Goal: Information Seeking & Learning: Learn about a topic

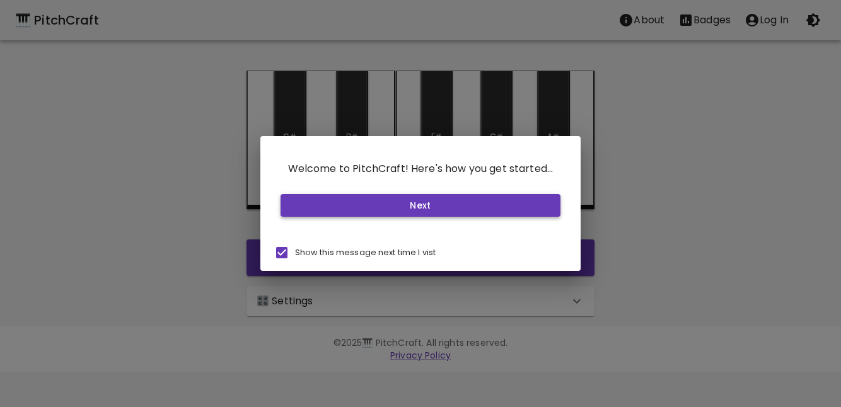
click at [381, 212] on button "Next" at bounding box center [421, 205] width 281 height 23
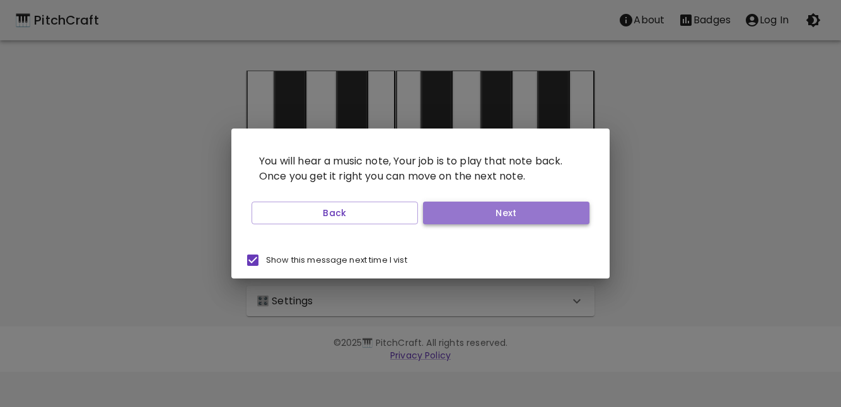
click at [545, 218] on button "Next" at bounding box center [506, 213] width 166 height 23
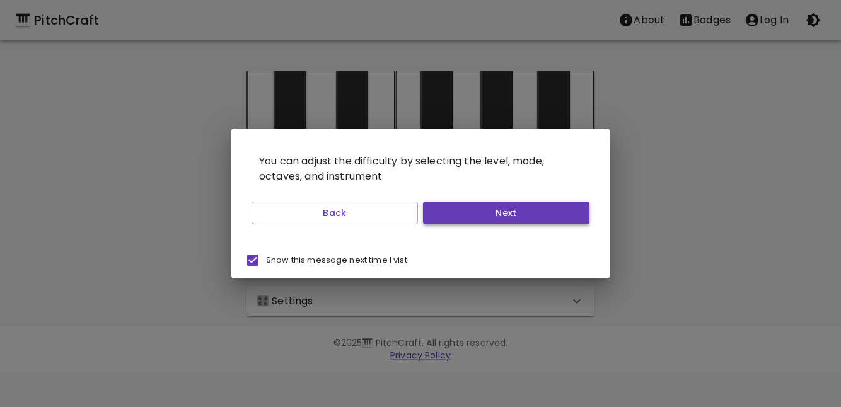
click at [506, 212] on button "Next" at bounding box center [506, 213] width 166 height 23
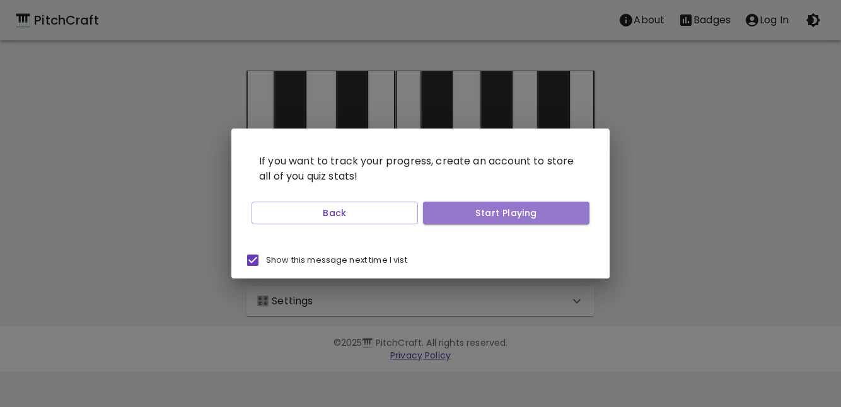
click at [506, 212] on button "Start Playing" at bounding box center [506, 213] width 166 height 23
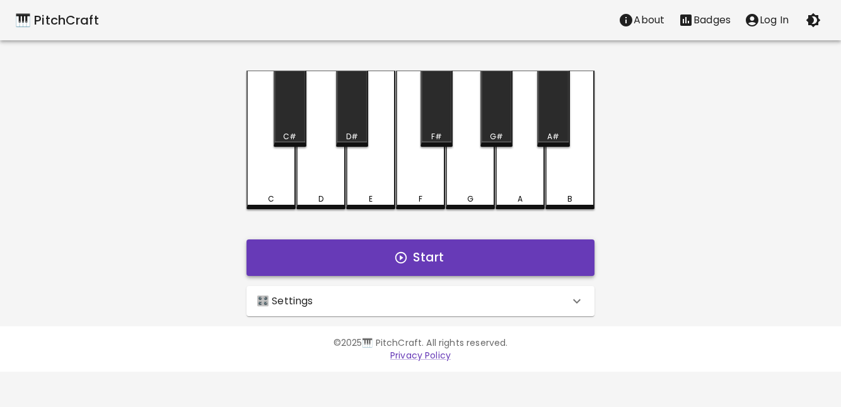
click at [443, 258] on button "Start" at bounding box center [421, 258] width 348 height 37
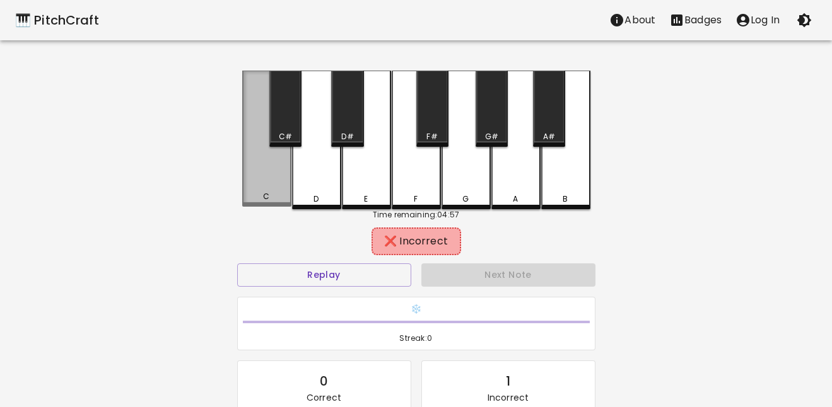
click at [264, 177] on div "C" at bounding box center [266, 139] width 49 height 136
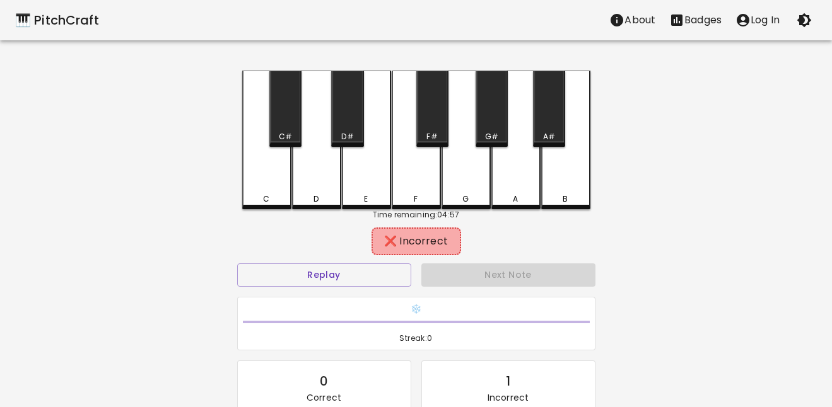
click at [514, 191] on div "A" at bounding box center [515, 140] width 49 height 139
click at [422, 188] on div "F" at bounding box center [416, 140] width 49 height 139
click at [376, 189] on div "E" at bounding box center [366, 140] width 49 height 139
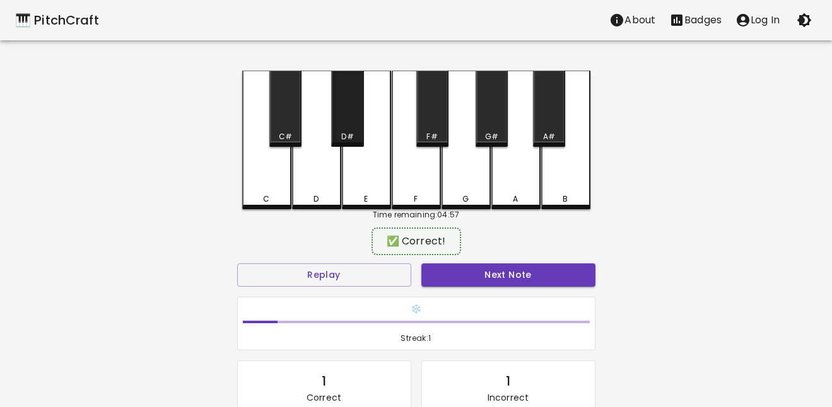
click at [345, 130] on div "D#" at bounding box center [347, 109] width 32 height 76
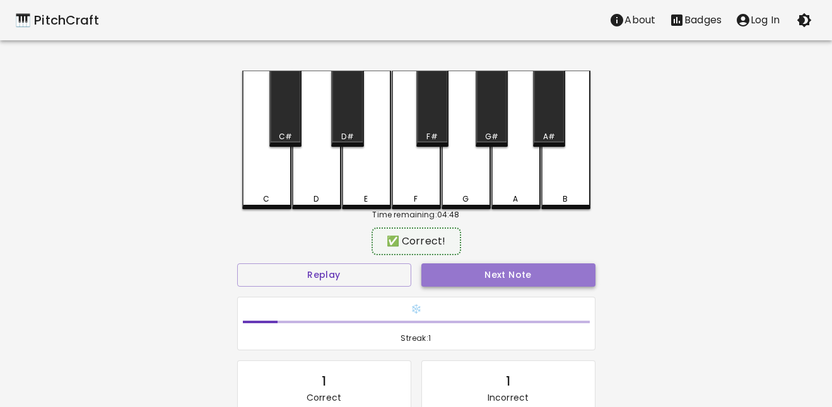
click at [519, 270] on button "Next Note" at bounding box center [508, 275] width 174 height 23
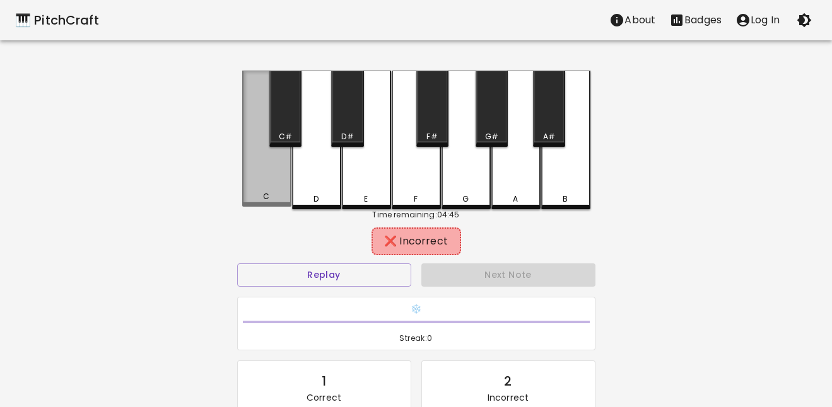
click at [269, 195] on div "C" at bounding box center [266, 196] width 47 height 11
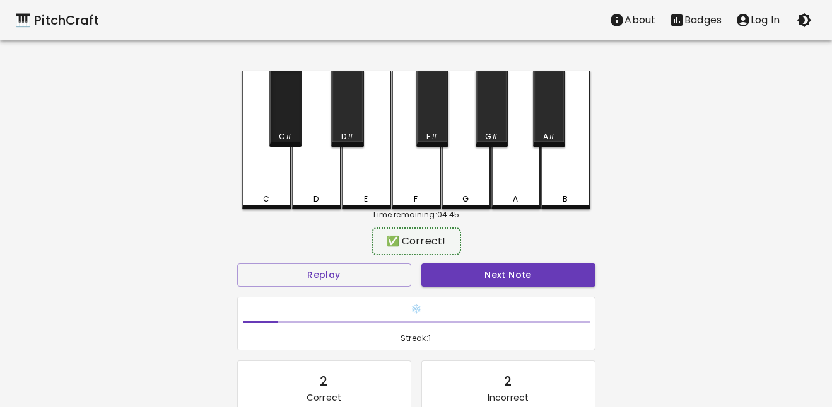
click at [293, 122] on div "C#" at bounding box center [285, 109] width 32 height 76
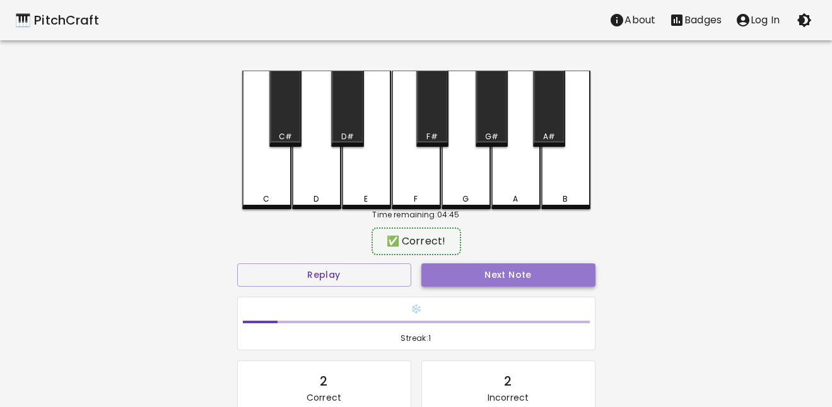
click at [518, 277] on button "Next Note" at bounding box center [508, 275] width 174 height 23
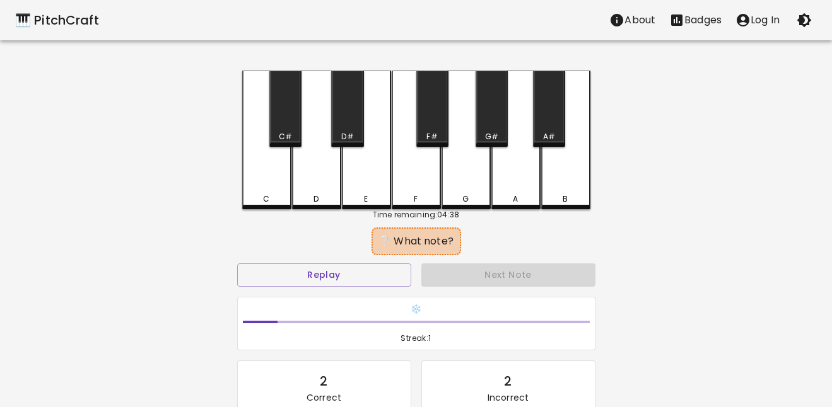
click at [426, 197] on div "F" at bounding box center [416, 199] width 47 height 11
click at [355, 173] on div "E" at bounding box center [366, 140] width 49 height 139
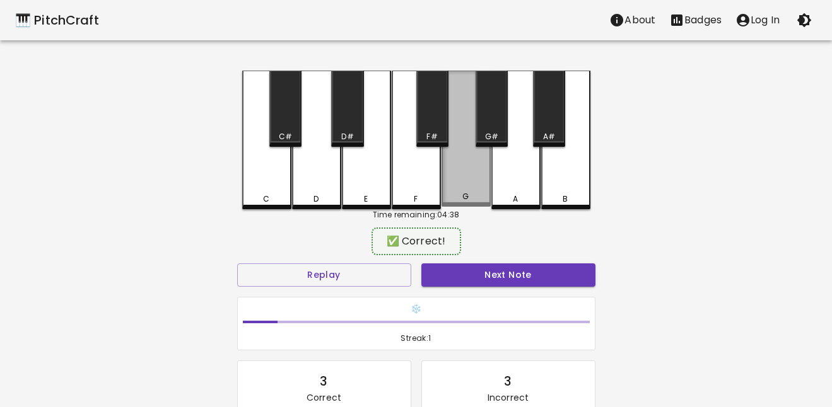
click at [470, 186] on div "G" at bounding box center [465, 139] width 49 height 136
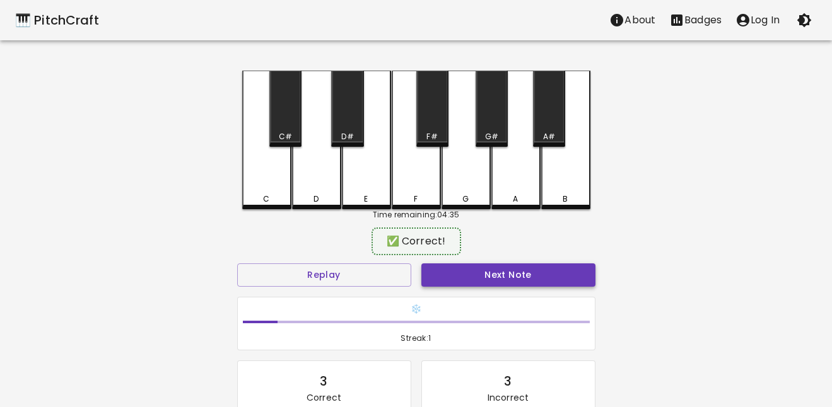
click at [556, 274] on button "Next Note" at bounding box center [508, 275] width 174 height 23
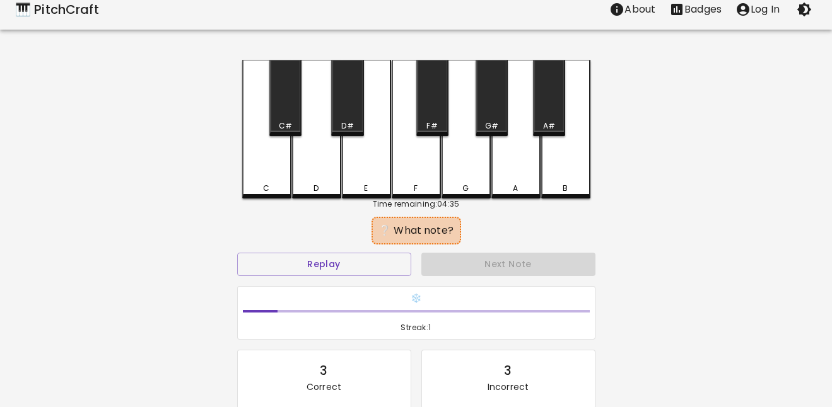
scroll to position [28, 0]
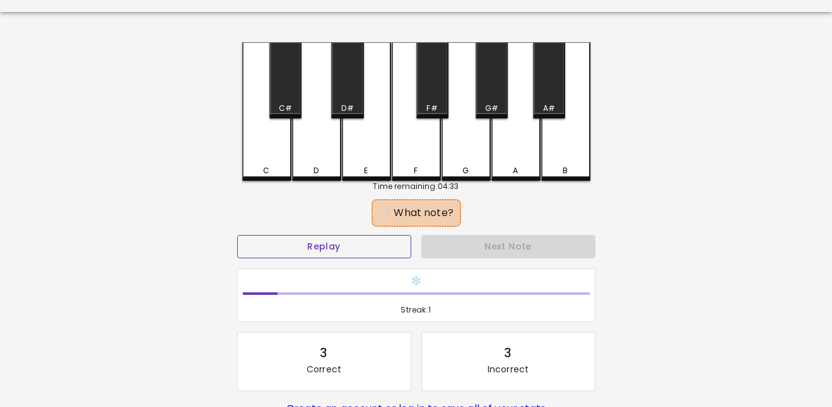
click at [336, 247] on button "Replay" at bounding box center [324, 246] width 174 height 23
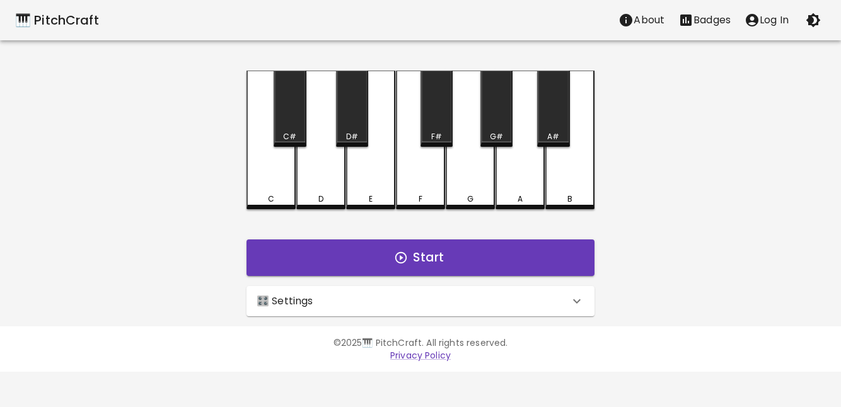
click at [767, 22] on p "Log In" at bounding box center [774, 20] width 29 height 15
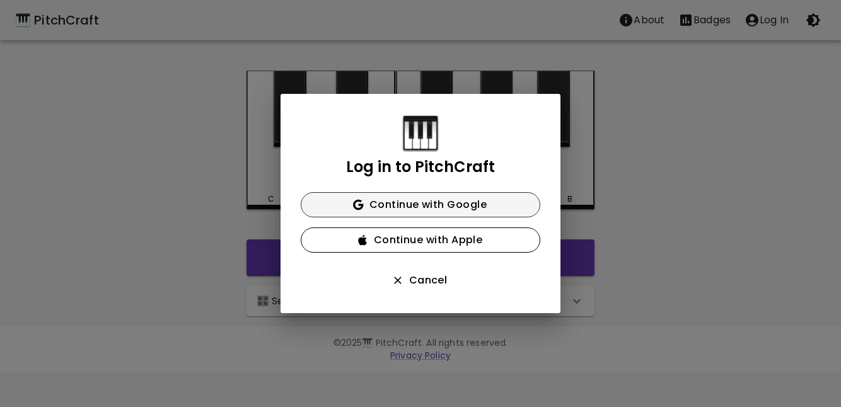
click at [442, 206] on button "Continue with Google" at bounding box center [421, 204] width 240 height 25
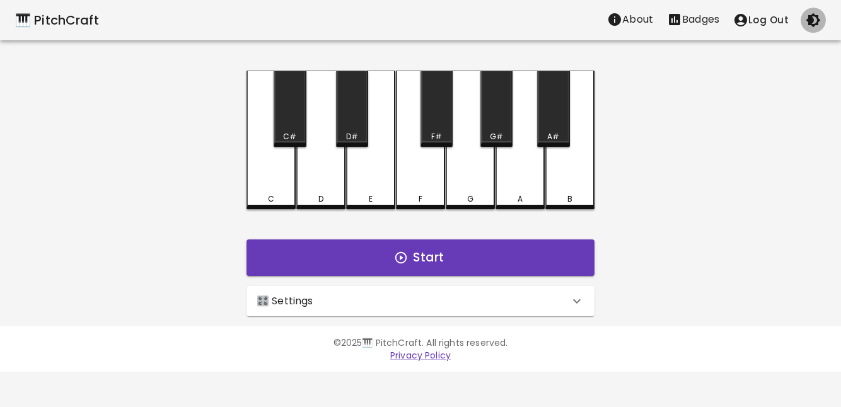
click at [809, 18] on icon "button" at bounding box center [813, 20] width 15 height 15
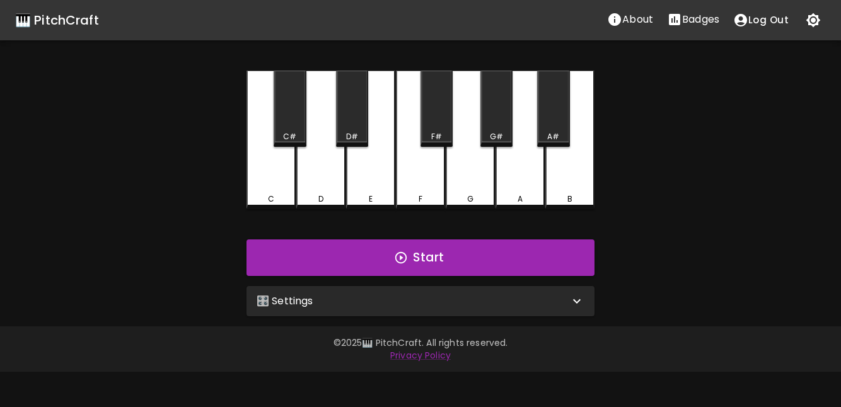
click at [809, 18] on icon "button" at bounding box center [813, 20] width 15 height 15
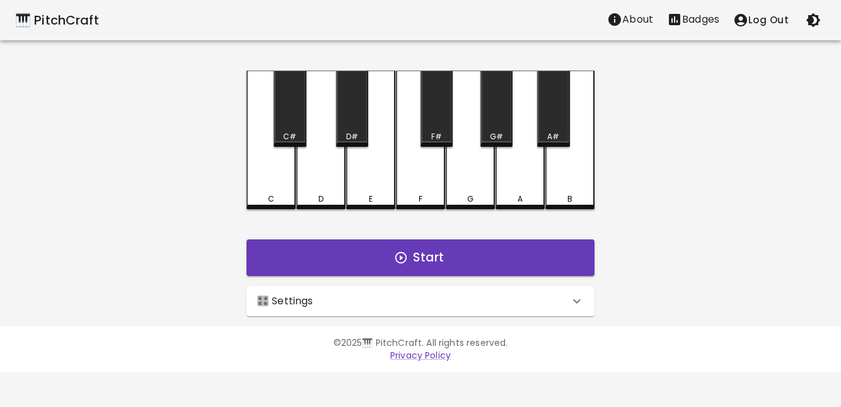
click at [809, 18] on icon "button" at bounding box center [813, 20] width 15 height 15
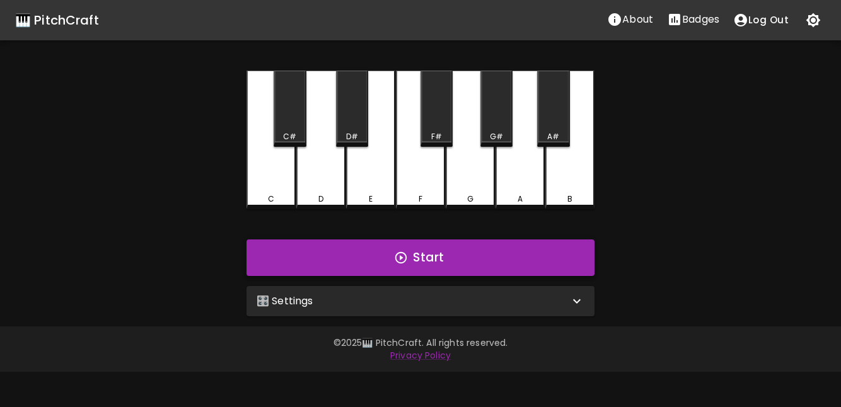
click at [526, 253] on button "Start" at bounding box center [421, 258] width 348 height 37
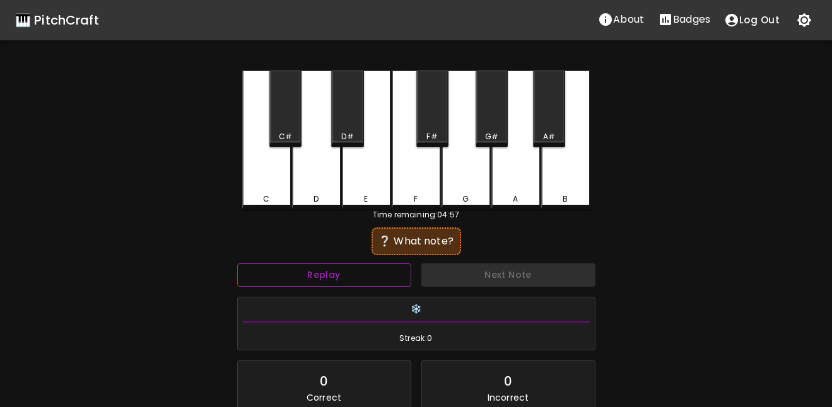
click at [299, 273] on button "Replay" at bounding box center [324, 275] width 174 height 23
click at [339, 272] on button "Replay" at bounding box center [324, 275] width 174 height 23
click at [304, 147] on div "D" at bounding box center [316, 140] width 49 height 139
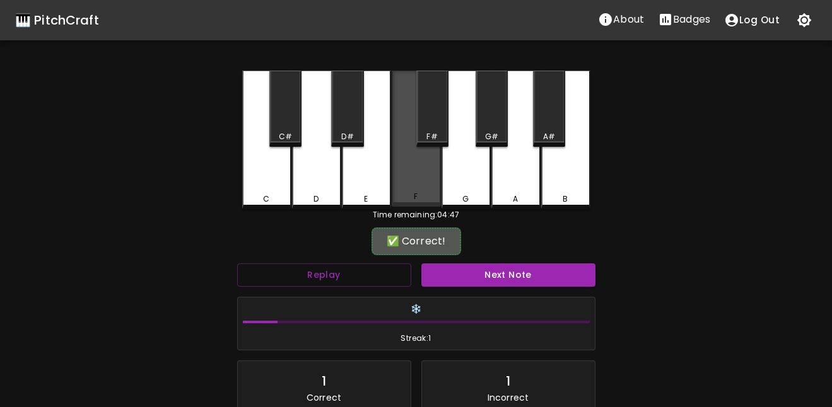
click at [423, 177] on div "F" at bounding box center [416, 139] width 49 height 136
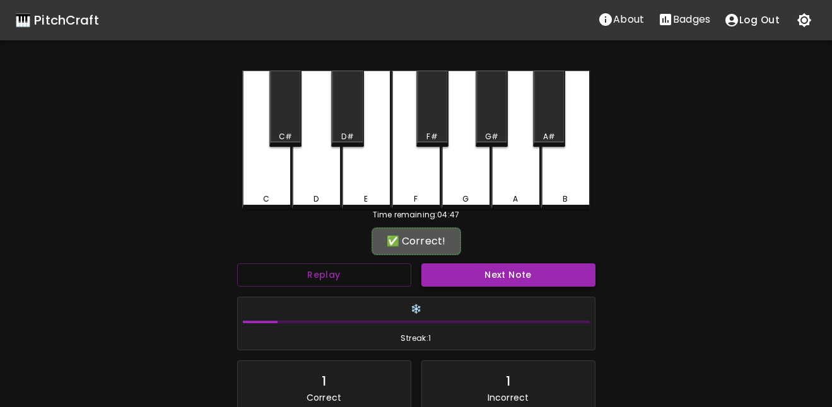
click at [499, 269] on button "Next Note" at bounding box center [508, 275] width 174 height 23
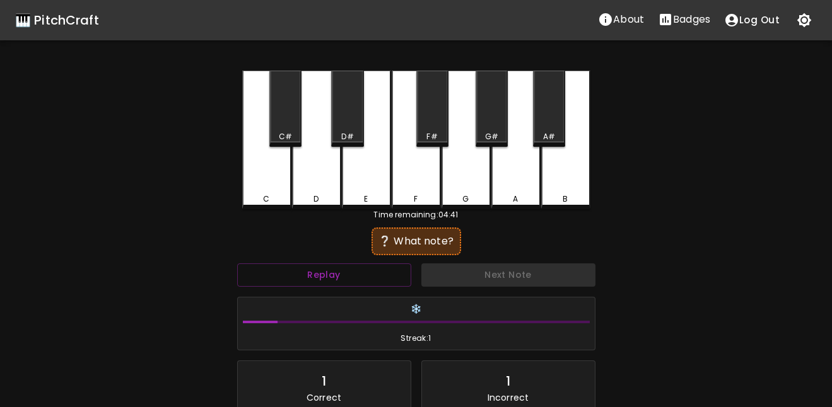
click at [310, 180] on div "D" at bounding box center [316, 140] width 49 height 139
click at [338, 124] on div "D#" at bounding box center [347, 109] width 32 height 76
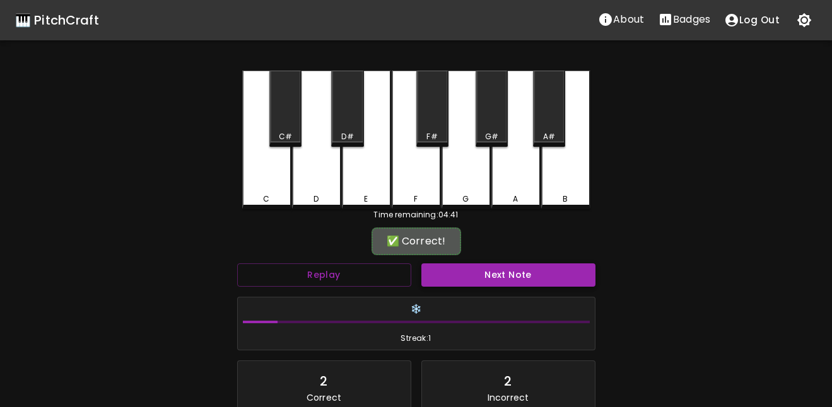
click at [523, 274] on button "Next Note" at bounding box center [508, 275] width 174 height 23
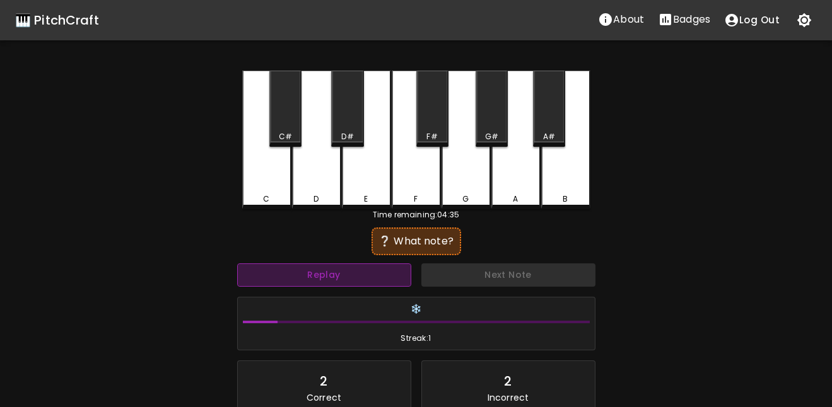
click at [346, 277] on button "Replay" at bounding box center [324, 275] width 174 height 23
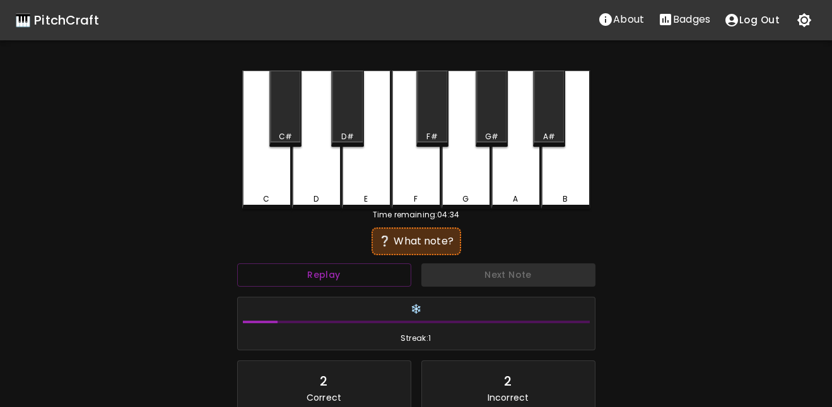
click at [543, 131] on div "A#" at bounding box center [549, 136] width 12 height 11
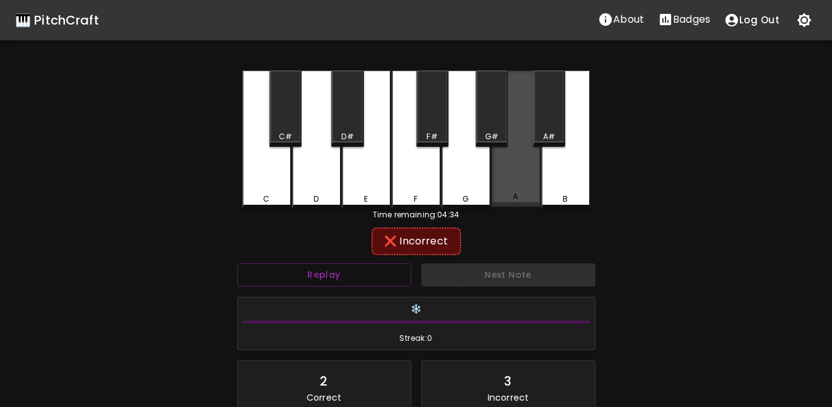
click at [516, 185] on div "A" at bounding box center [515, 139] width 49 height 136
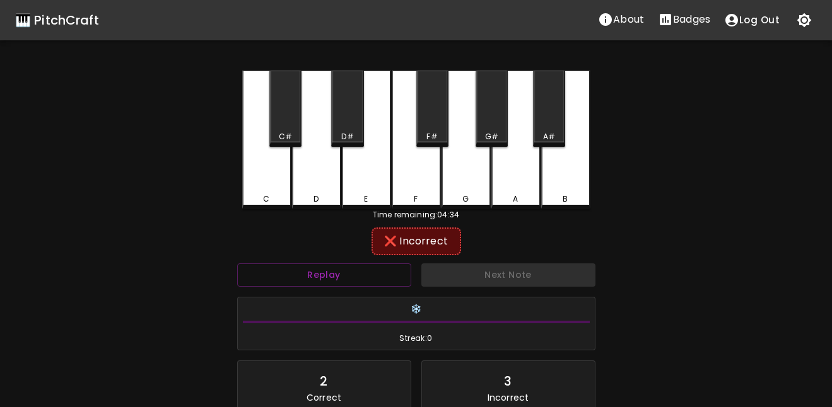
click at [561, 189] on div "B" at bounding box center [565, 140] width 49 height 139
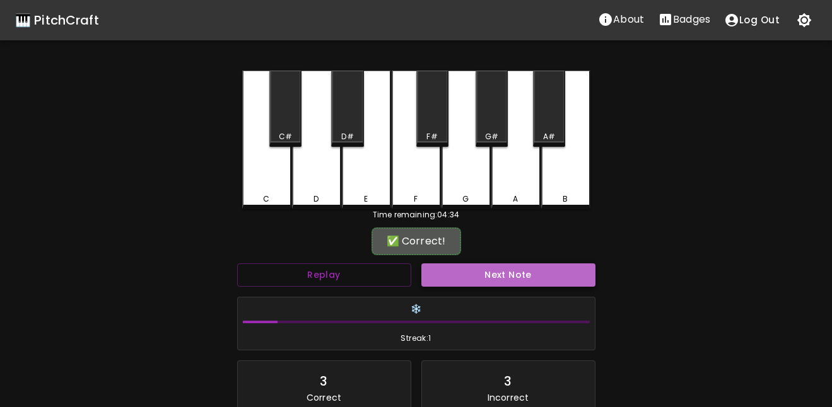
click at [506, 279] on button "Next Note" at bounding box center [508, 275] width 174 height 23
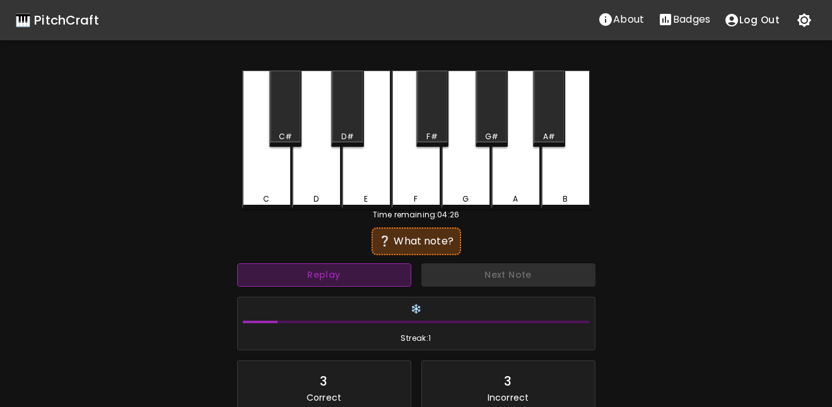
click at [337, 277] on button "Replay" at bounding box center [324, 275] width 174 height 23
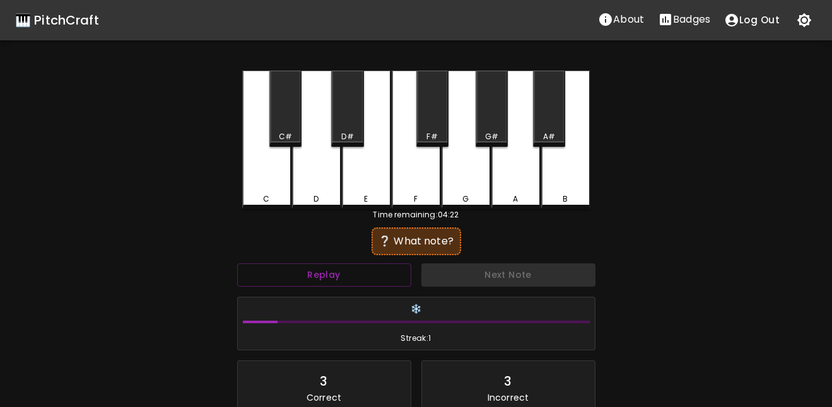
click at [276, 185] on div "C" at bounding box center [266, 140] width 49 height 139
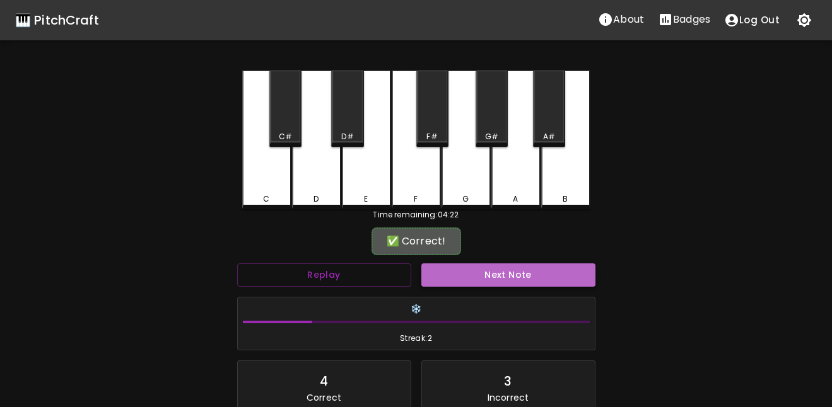
click at [477, 275] on button "Next Note" at bounding box center [508, 275] width 174 height 23
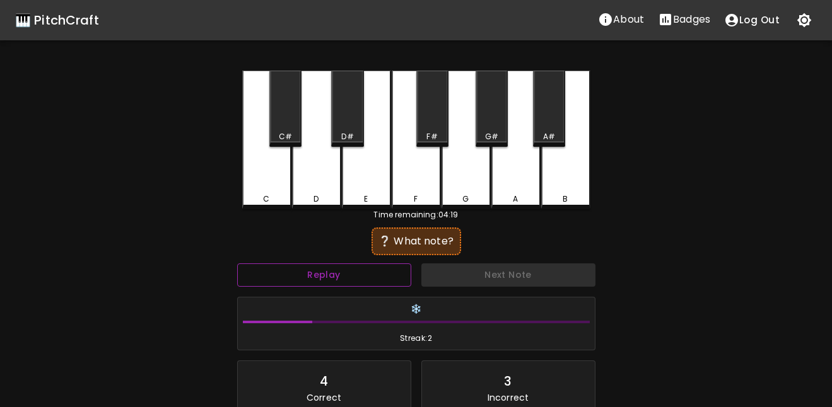
click at [329, 277] on button "Replay" at bounding box center [324, 275] width 174 height 23
click at [480, 196] on div "G" at bounding box center [466, 199] width 47 height 11
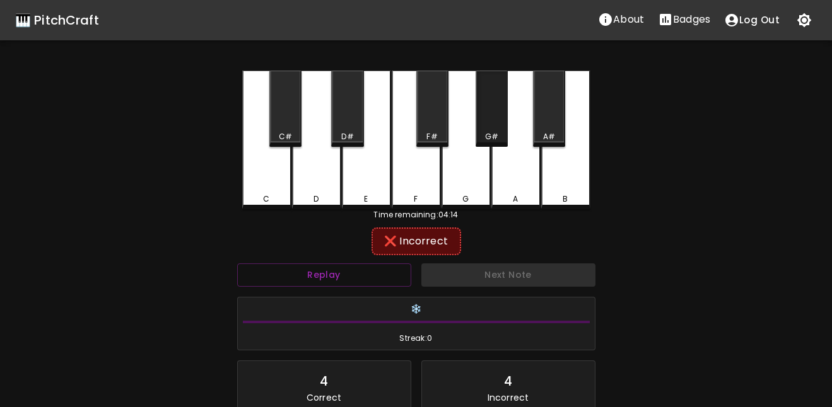
click at [500, 118] on div "G#" at bounding box center [491, 109] width 32 height 76
click at [511, 206] on div "A" at bounding box center [515, 140] width 49 height 139
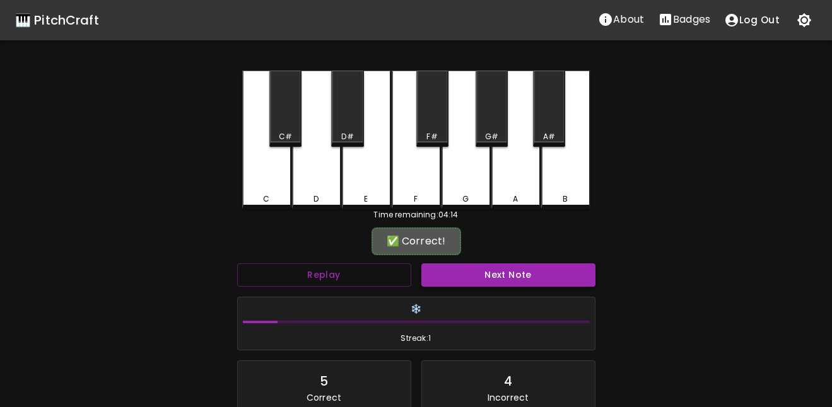
click at [540, 279] on button "Next Note" at bounding box center [508, 275] width 174 height 23
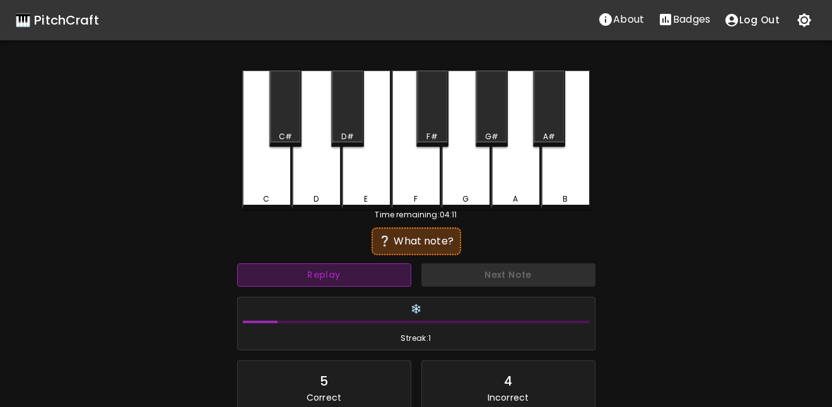
click at [356, 268] on button "Replay" at bounding box center [324, 275] width 174 height 23
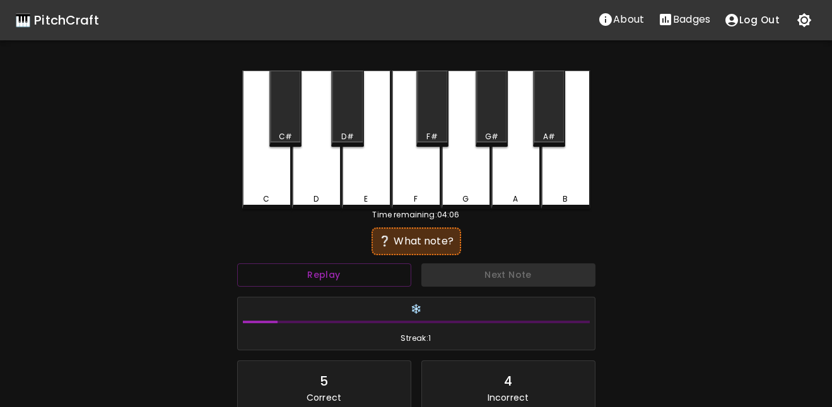
click at [391, 166] on div "C C# D D# E F F# G G# A A# B" at bounding box center [416, 140] width 348 height 139
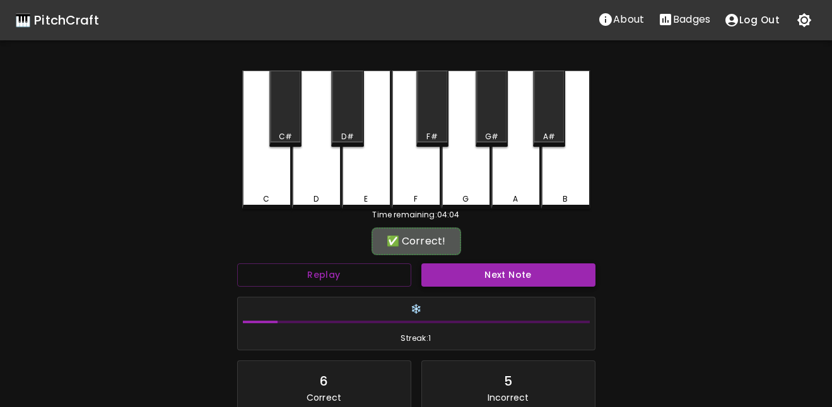
click at [468, 280] on button "Next Note" at bounding box center [508, 275] width 174 height 23
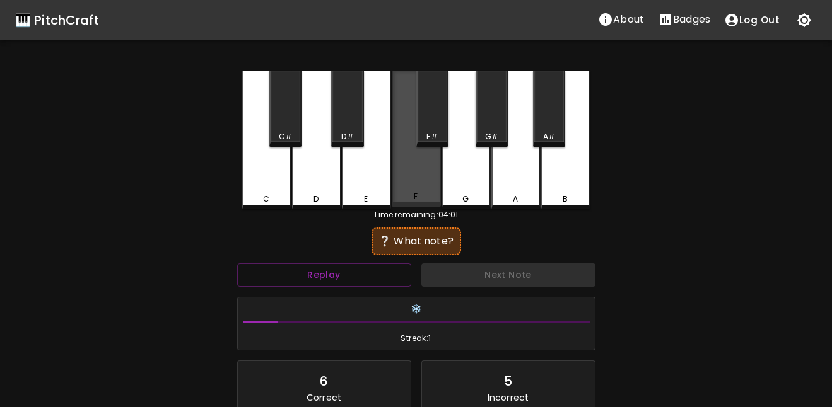
click at [412, 154] on div "F" at bounding box center [416, 139] width 49 height 136
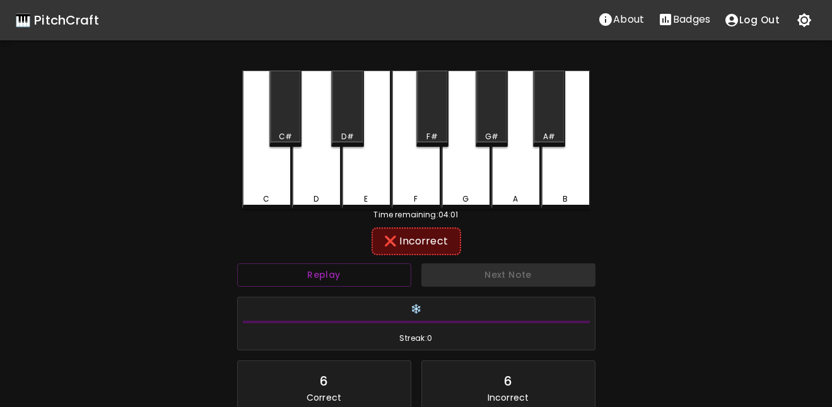
click at [422, 138] on div "F#" at bounding box center [432, 136] width 30 height 11
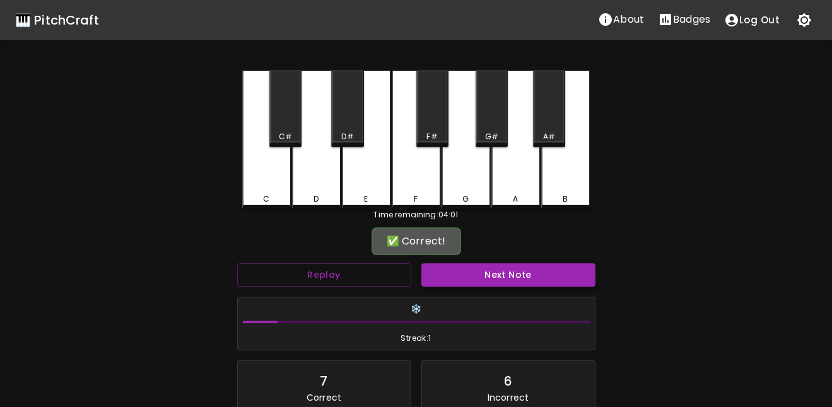
click at [491, 276] on button "Next Note" at bounding box center [508, 275] width 174 height 23
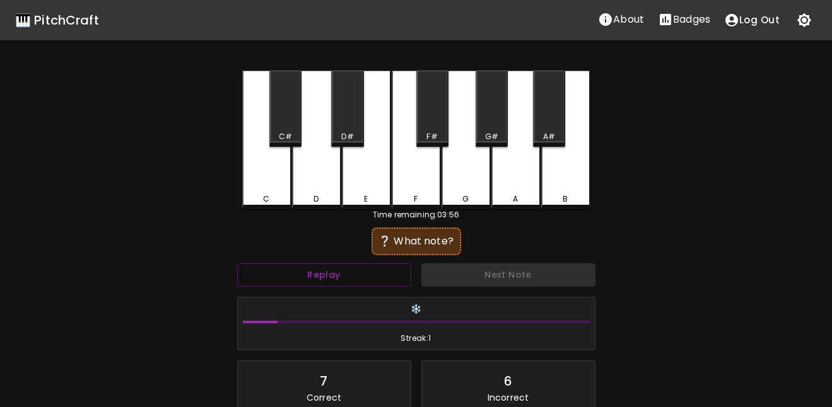
click at [555, 139] on div "A#" at bounding box center [549, 136] width 30 height 11
click at [512, 202] on div "A" at bounding box center [515, 199] width 47 height 11
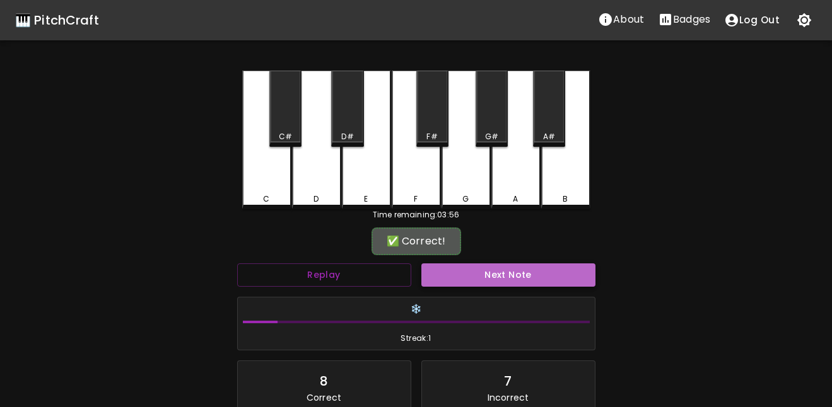
click at [495, 274] on button "Next Note" at bounding box center [508, 275] width 174 height 23
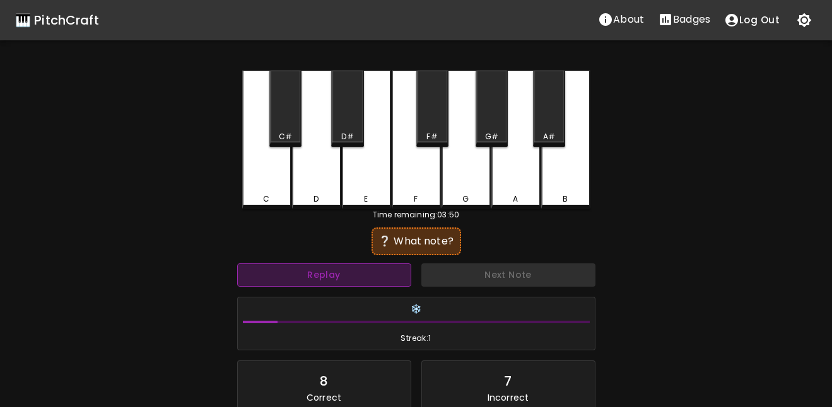
click at [343, 271] on button "Replay" at bounding box center [324, 275] width 174 height 23
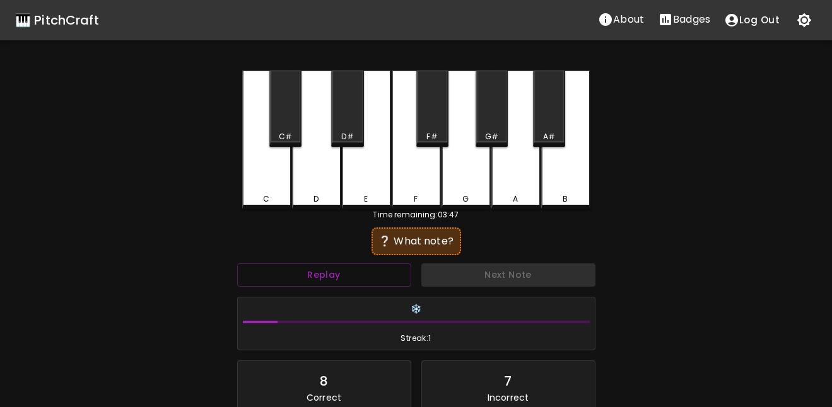
click at [399, 175] on div "F" at bounding box center [416, 140] width 49 height 139
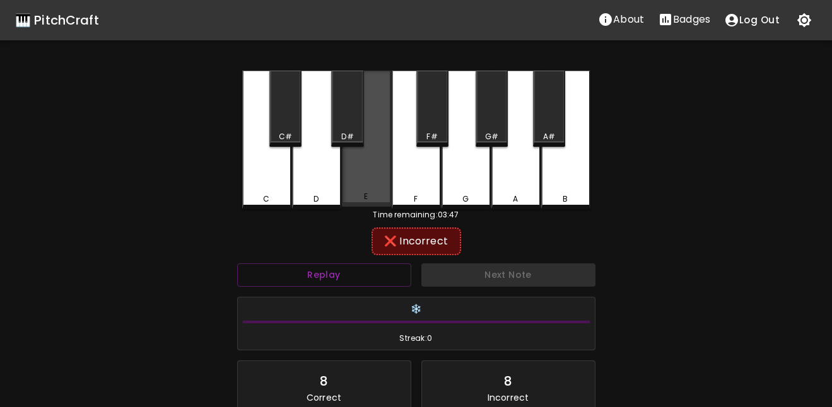
click at [359, 186] on div "E" at bounding box center [366, 139] width 49 height 136
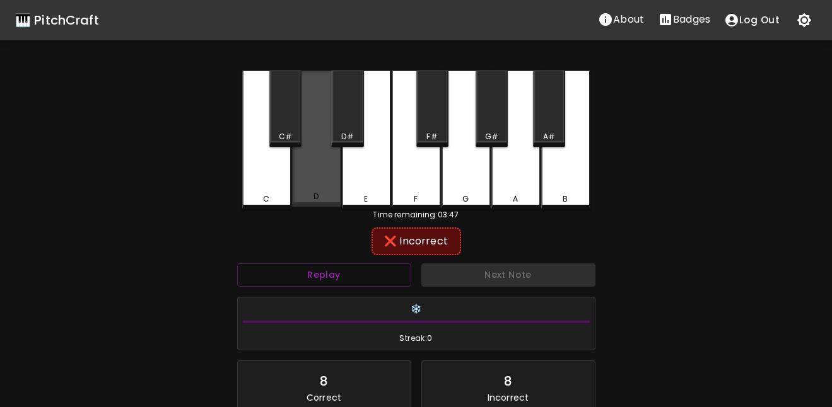
click at [315, 192] on div "D" at bounding box center [316, 139] width 49 height 136
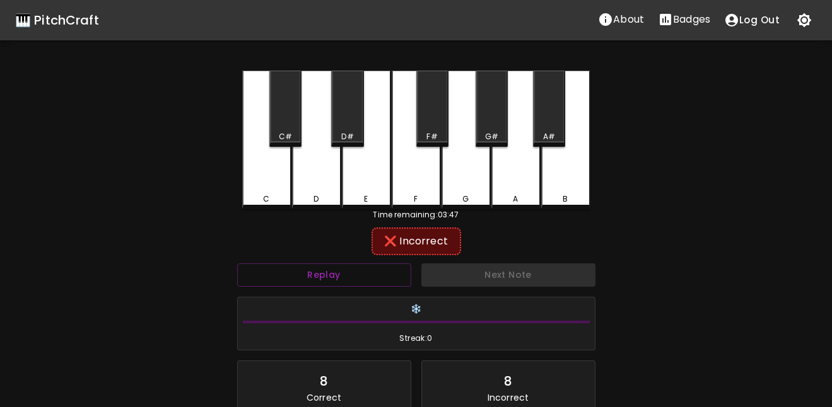
click at [266, 181] on div "C" at bounding box center [266, 140] width 49 height 139
click at [292, 145] on div "C#" at bounding box center [285, 109] width 32 height 76
click at [359, 135] on div "D#" at bounding box center [347, 136] width 30 height 11
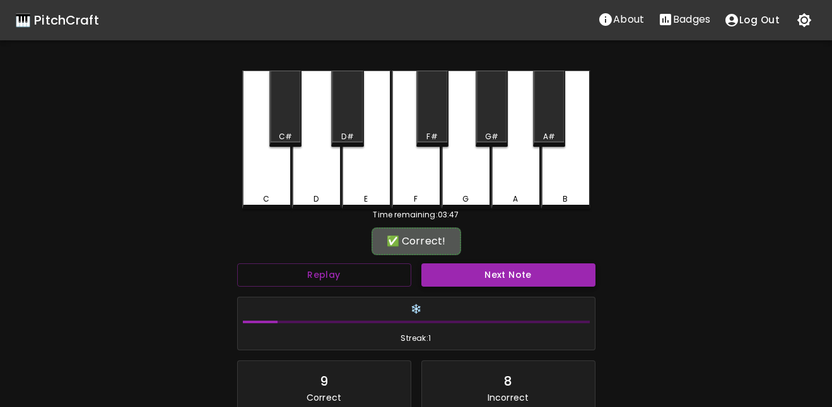
click at [506, 281] on button "Next Note" at bounding box center [508, 275] width 174 height 23
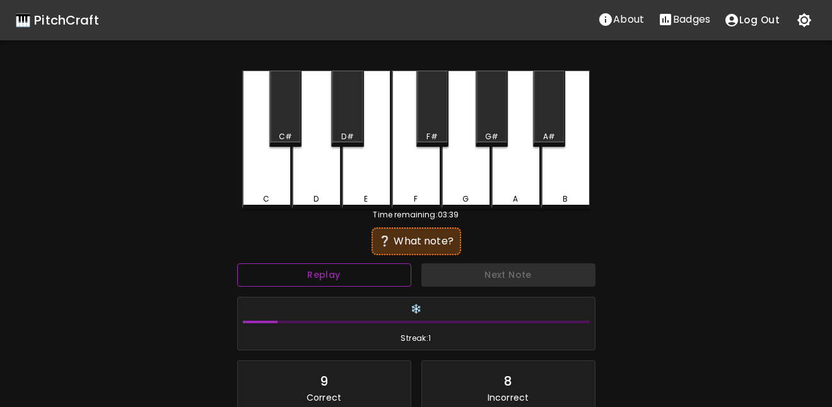
click at [332, 273] on button "Replay" at bounding box center [324, 275] width 174 height 23
click at [369, 132] on div "E" at bounding box center [366, 140] width 49 height 139
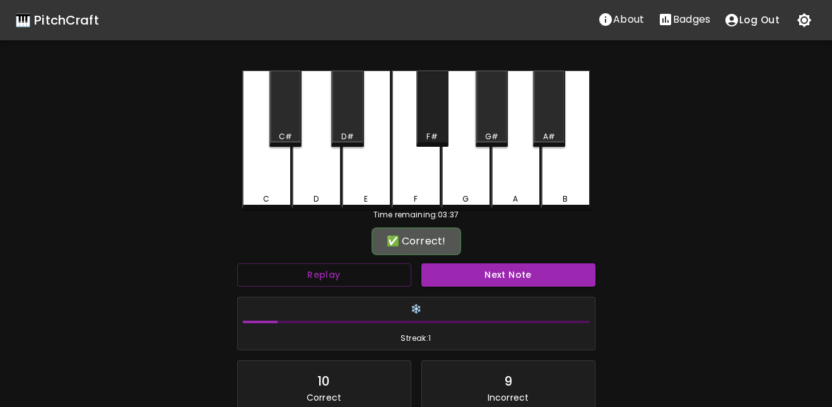
click at [424, 113] on div "F#" at bounding box center [432, 109] width 32 height 76
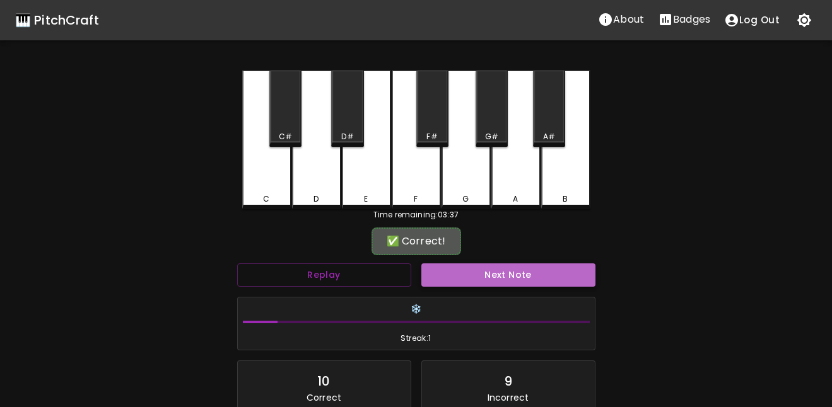
click at [505, 272] on button "Next Note" at bounding box center [508, 275] width 174 height 23
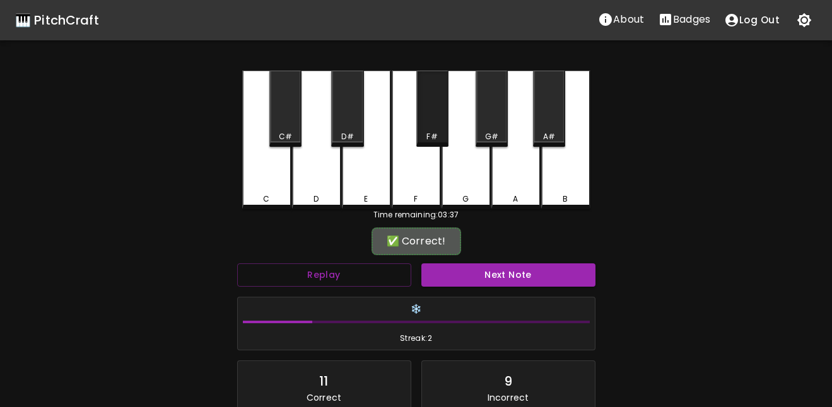
click at [437, 126] on div "F#" at bounding box center [432, 109] width 32 height 76
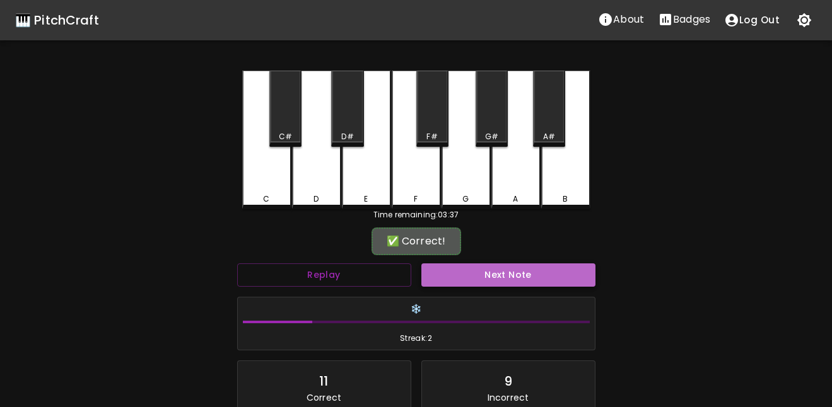
click at [509, 279] on button "Next Note" at bounding box center [508, 275] width 174 height 23
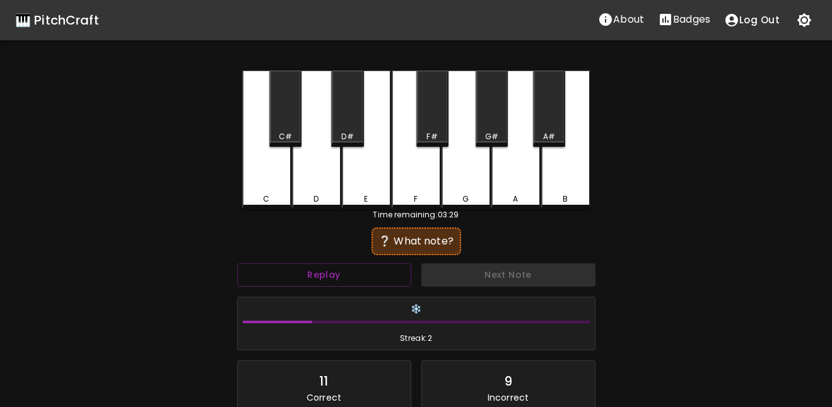
click at [328, 189] on div "D" at bounding box center [316, 140] width 49 height 139
click at [346, 136] on div "D#" at bounding box center [347, 136] width 12 height 11
click at [373, 188] on div "E" at bounding box center [366, 140] width 49 height 139
click at [279, 199] on div "C" at bounding box center [266, 199] width 47 height 11
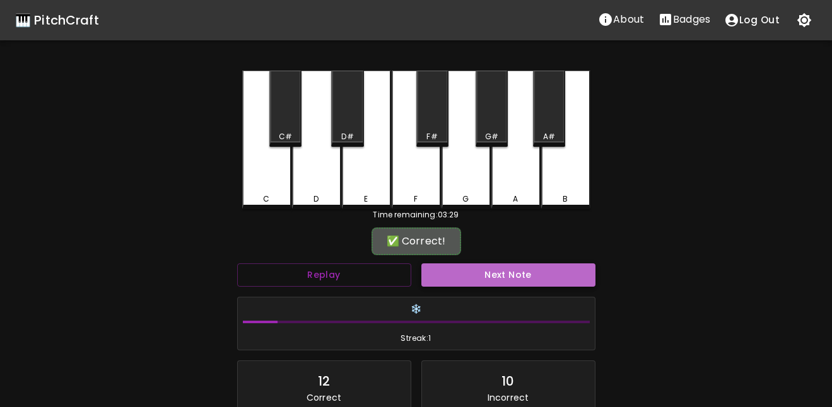
click at [470, 267] on button "Next Note" at bounding box center [508, 275] width 174 height 23
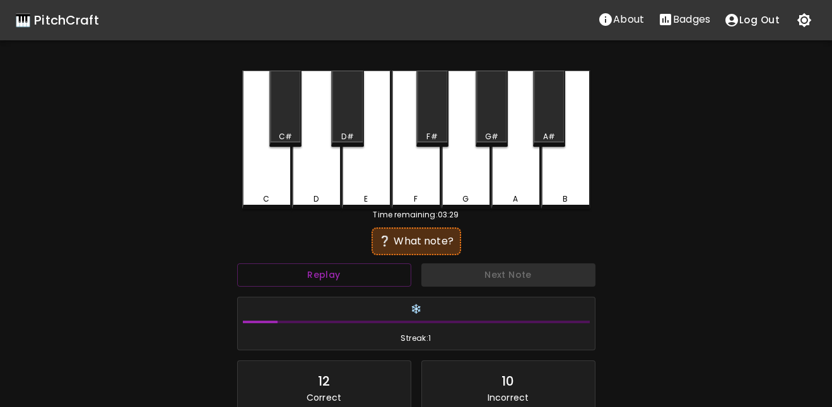
click at [269, 191] on div "C" at bounding box center [266, 140] width 49 height 139
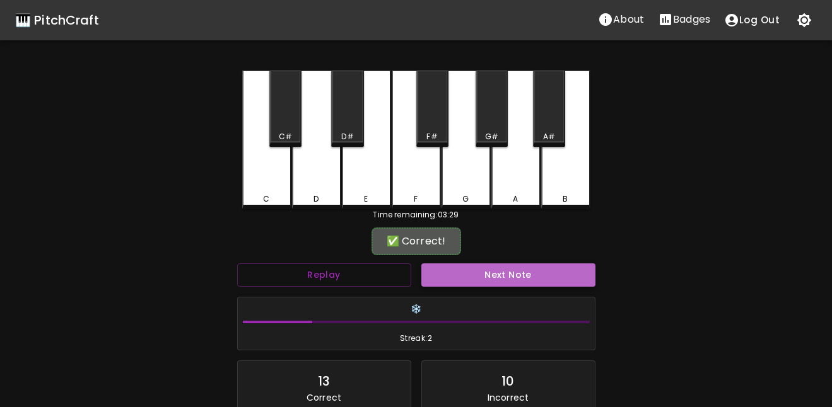
click at [450, 275] on button "Next Note" at bounding box center [508, 275] width 174 height 23
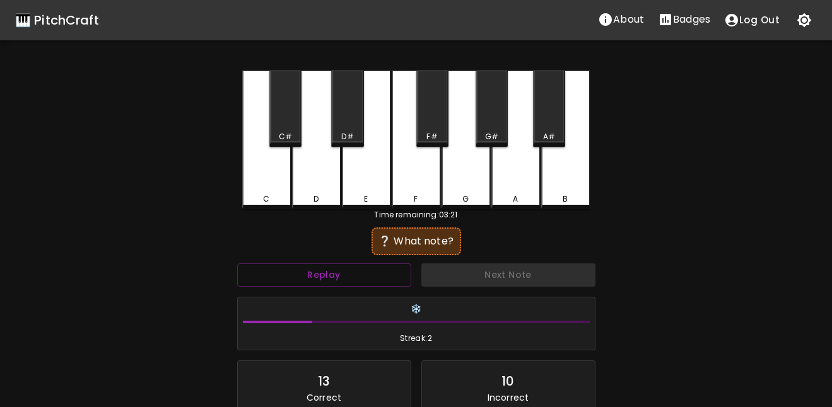
click at [465, 183] on div "G" at bounding box center [465, 140] width 49 height 139
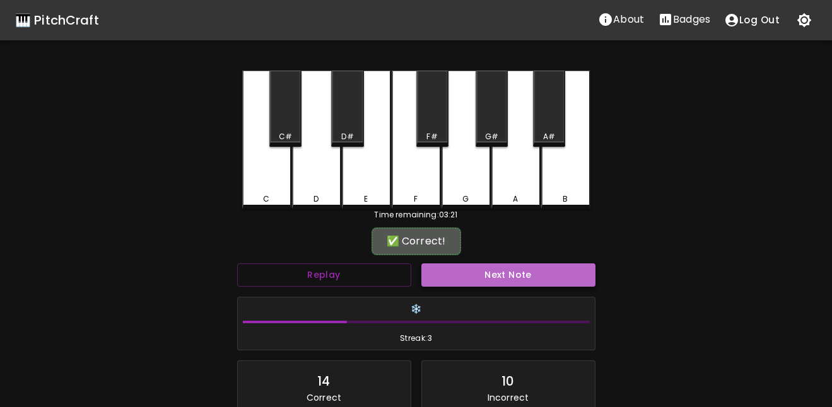
click at [514, 274] on button "Next Note" at bounding box center [508, 275] width 174 height 23
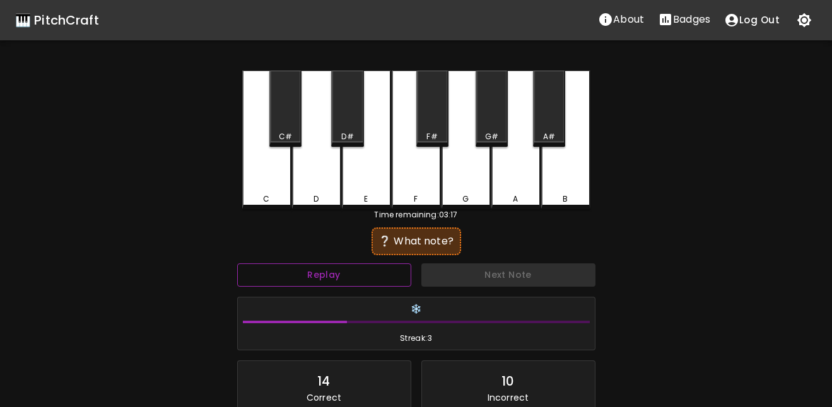
click at [371, 282] on button "Replay" at bounding box center [324, 275] width 174 height 23
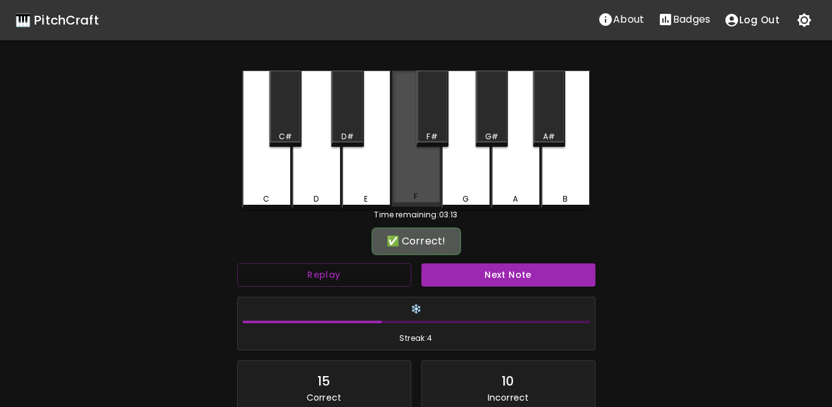
click at [419, 189] on div "F" at bounding box center [416, 139] width 49 height 136
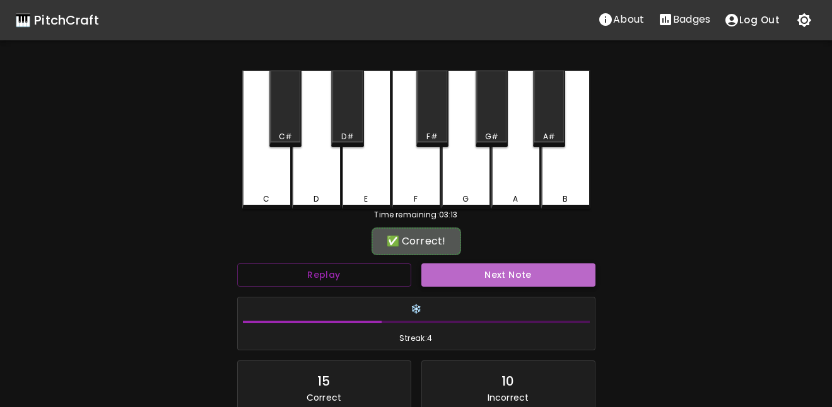
click at [488, 274] on button "Next Note" at bounding box center [508, 275] width 174 height 23
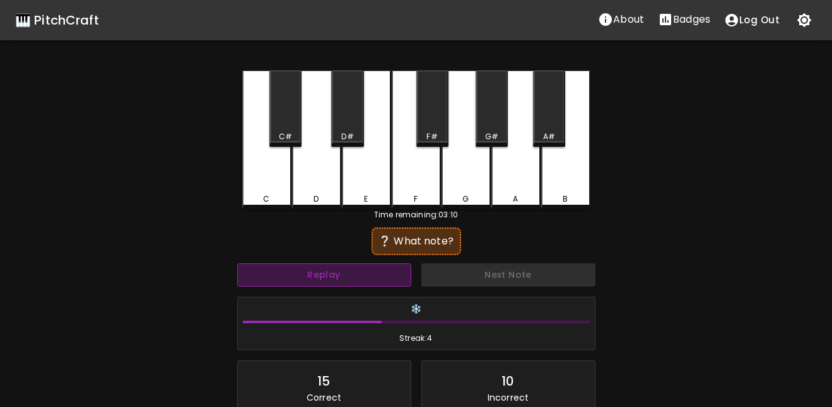
click at [356, 274] on button "Replay" at bounding box center [324, 275] width 174 height 23
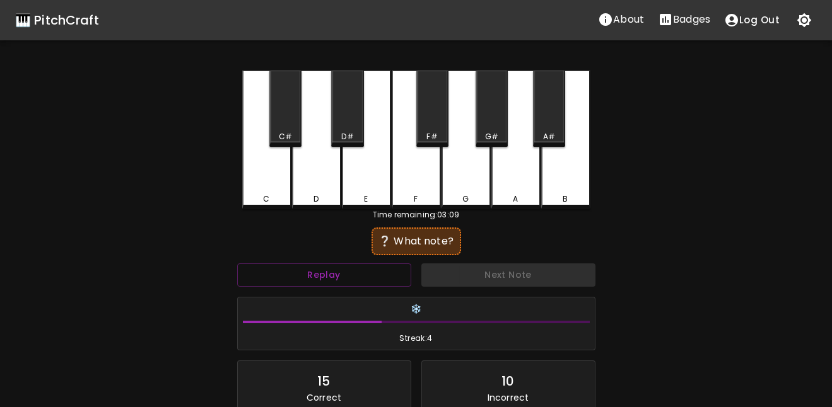
click at [353, 182] on div "E" at bounding box center [366, 140] width 49 height 139
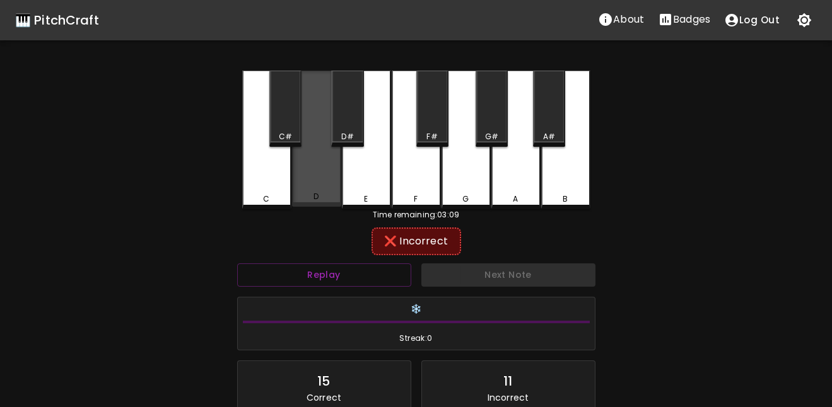
click at [317, 185] on div "D" at bounding box center [316, 139] width 49 height 136
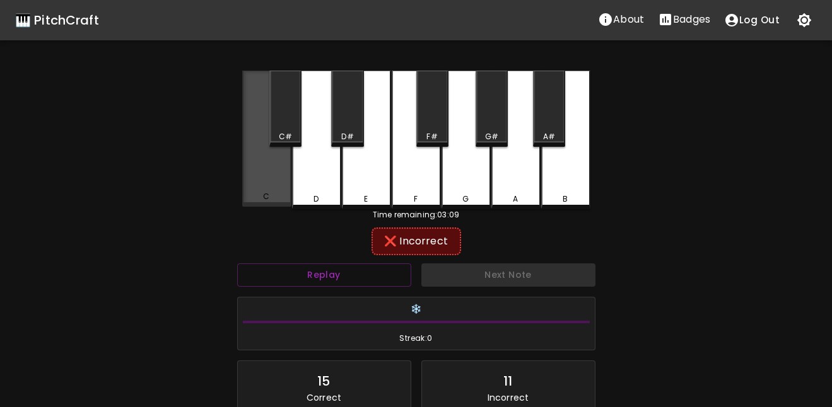
click at [281, 183] on div "C" at bounding box center [266, 139] width 49 height 136
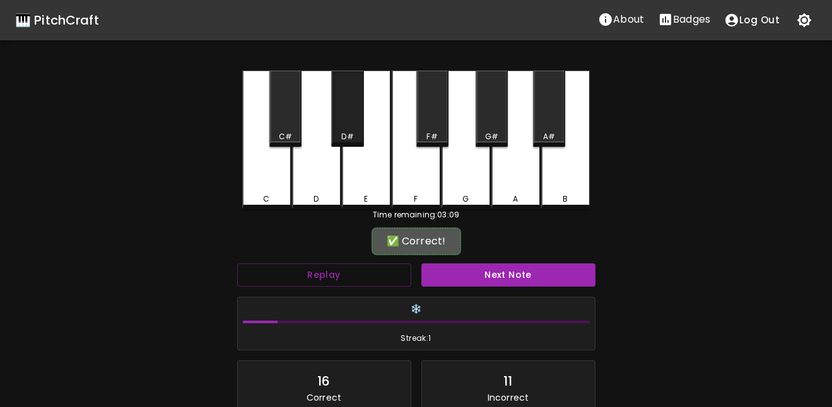
click at [351, 118] on div "D#" at bounding box center [347, 109] width 32 height 76
click at [492, 282] on button "Next Note" at bounding box center [508, 275] width 174 height 23
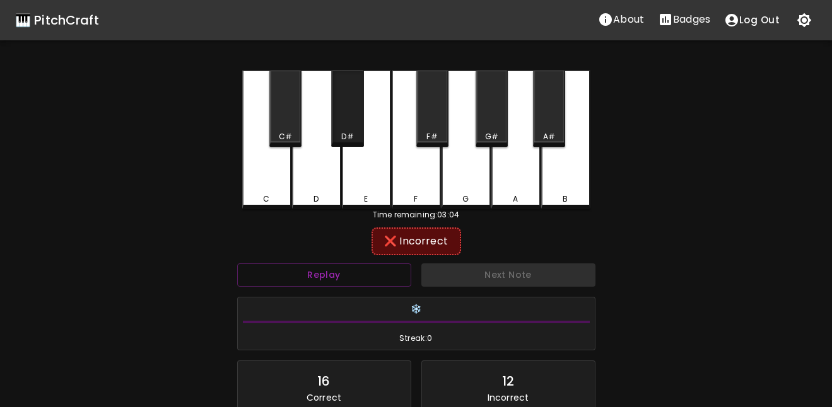
click at [346, 132] on div "D#" at bounding box center [347, 136] width 12 height 11
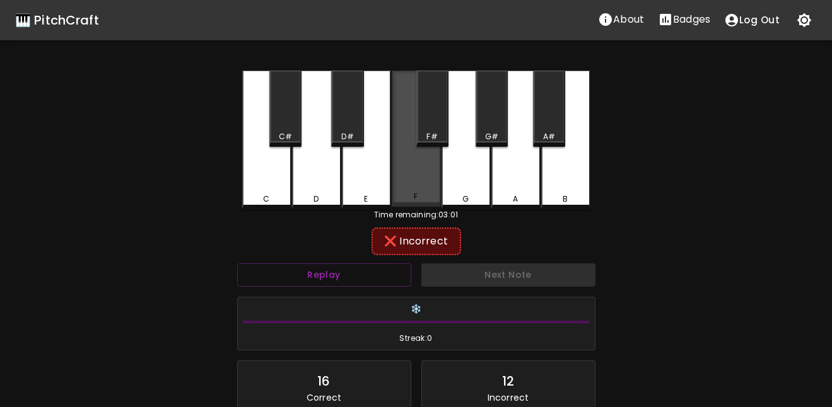
click at [417, 180] on div "F" at bounding box center [416, 139] width 49 height 136
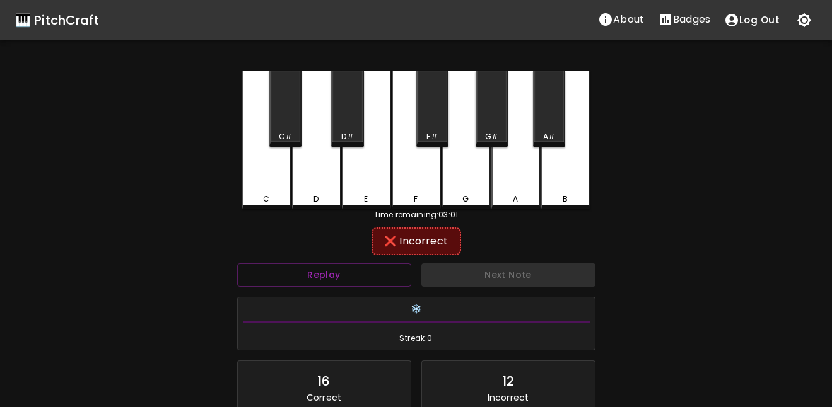
click at [369, 187] on div "E" at bounding box center [366, 140] width 49 height 139
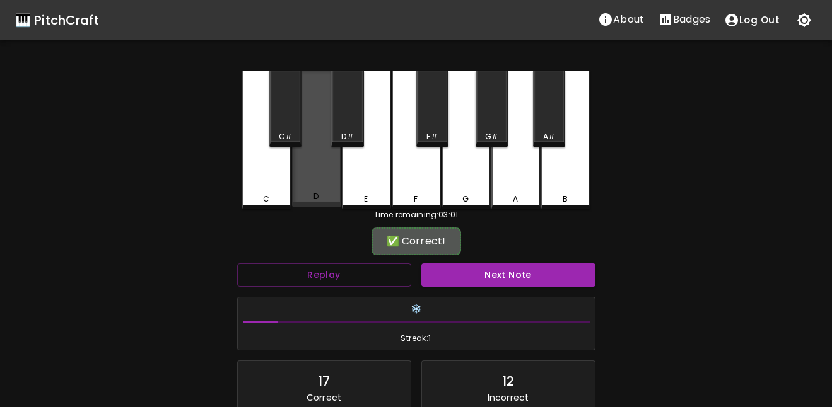
click at [315, 193] on div "D" at bounding box center [315, 196] width 5 height 11
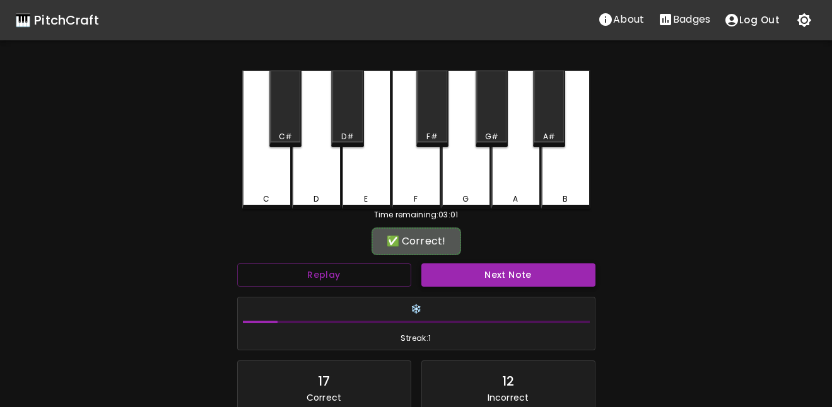
click at [497, 274] on button "Next Note" at bounding box center [508, 275] width 174 height 23
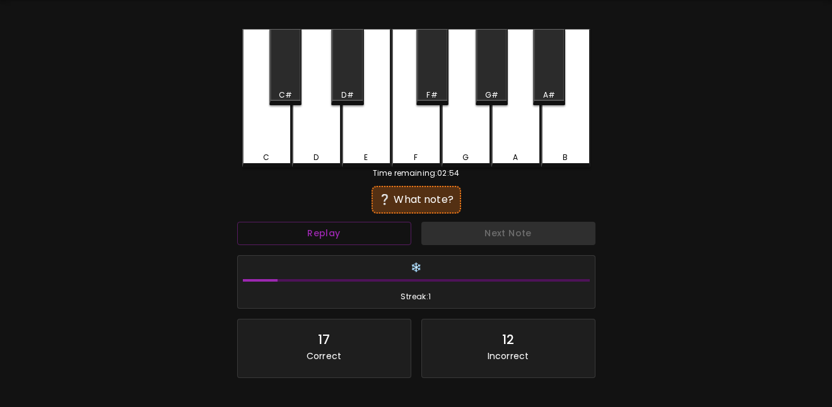
scroll to position [50, 0]
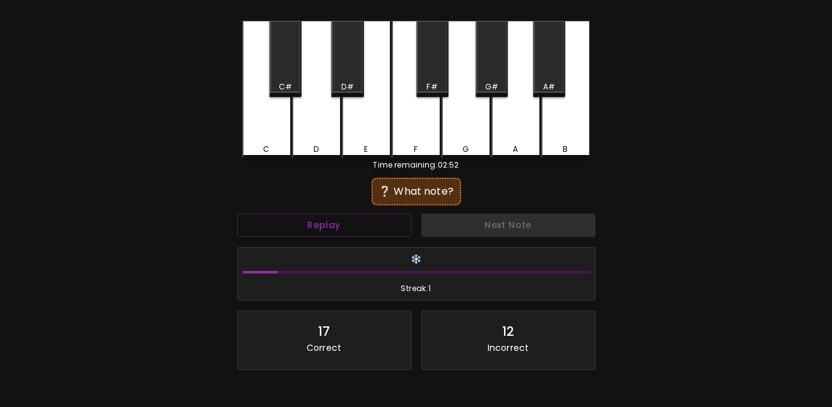
click at [477, 86] on div "G#" at bounding box center [492, 86] width 30 height 11
click at [515, 141] on div "A" at bounding box center [515, 90] width 49 height 139
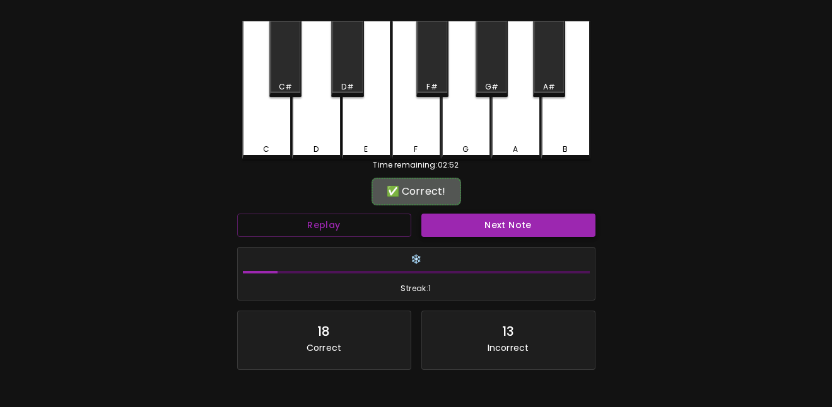
click at [504, 228] on button "Next Note" at bounding box center [508, 225] width 174 height 23
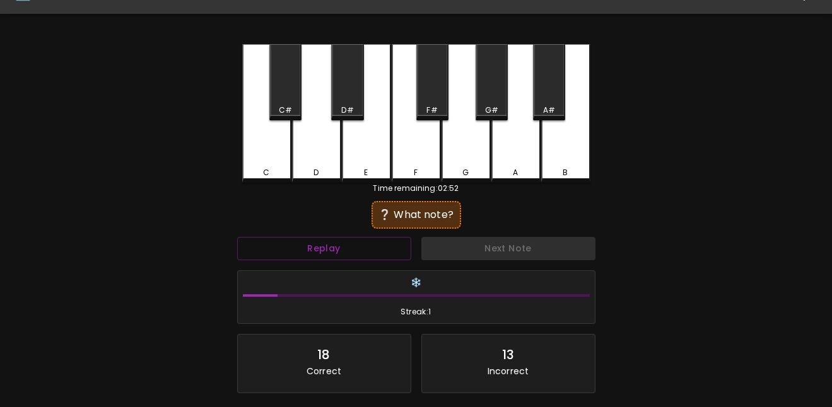
scroll to position [9, 0]
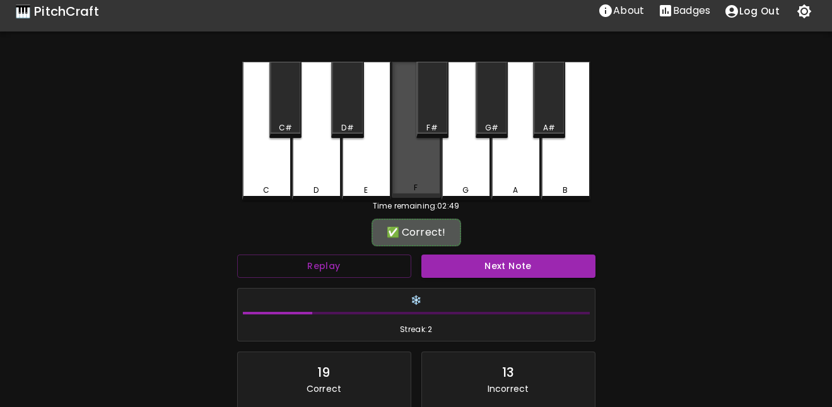
click at [429, 172] on div "F" at bounding box center [416, 130] width 49 height 136
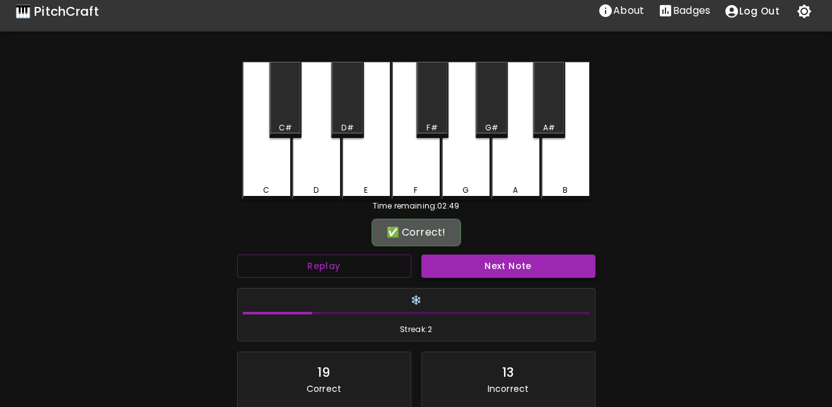
click at [474, 256] on button "Next Note" at bounding box center [508, 266] width 174 height 23
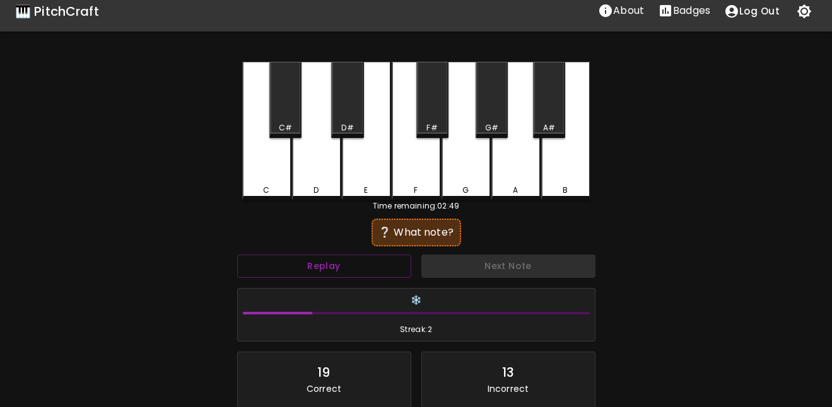
click at [515, 175] on div "A" at bounding box center [515, 131] width 49 height 139
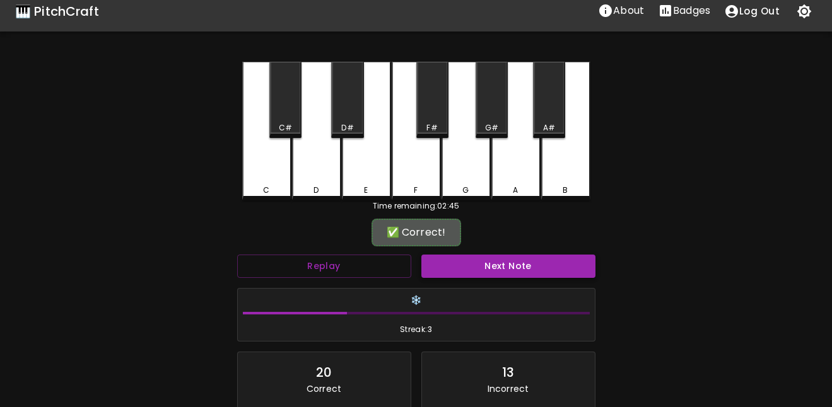
click at [472, 265] on button "Next Note" at bounding box center [508, 266] width 174 height 23
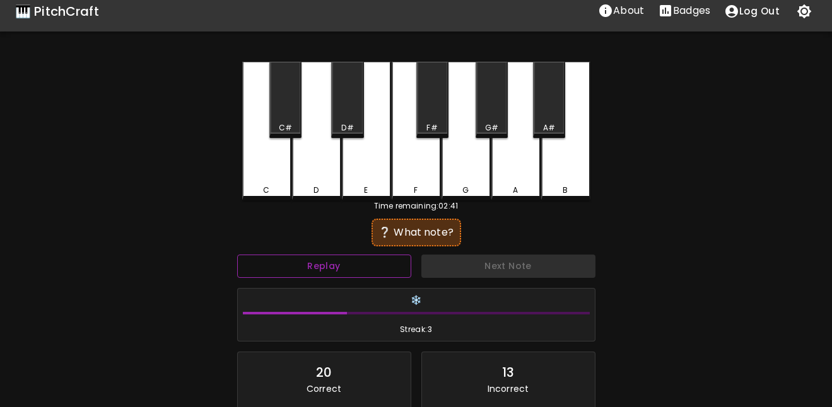
click at [356, 259] on button "Replay" at bounding box center [324, 266] width 174 height 23
click at [463, 175] on div "G" at bounding box center [465, 131] width 49 height 139
click at [408, 189] on div "F" at bounding box center [416, 190] width 47 height 11
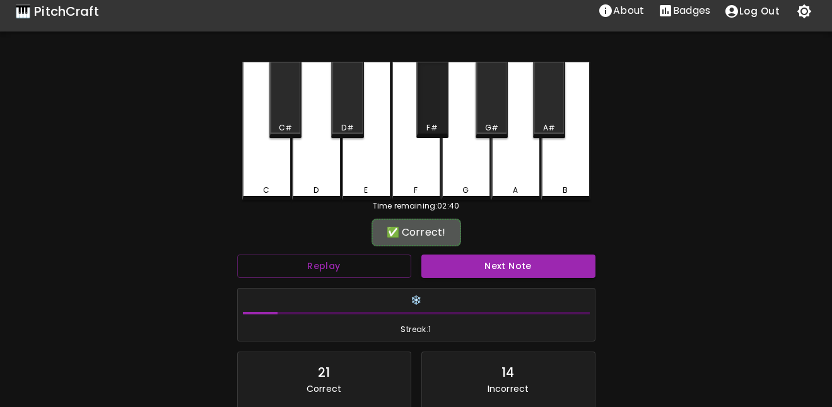
click at [431, 127] on div "F#" at bounding box center [431, 127] width 11 height 11
click at [506, 258] on button "Next Note" at bounding box center [508, 266] width 174 height 23
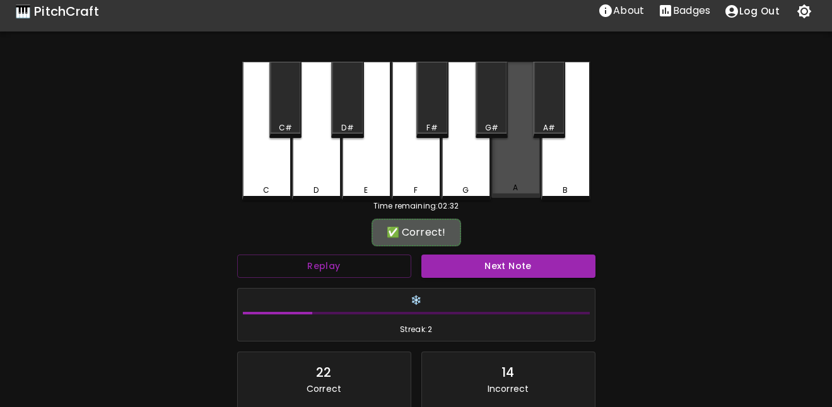
click at [521, 185] on div "A" at bounding box center [515, 187] width 47 height 11
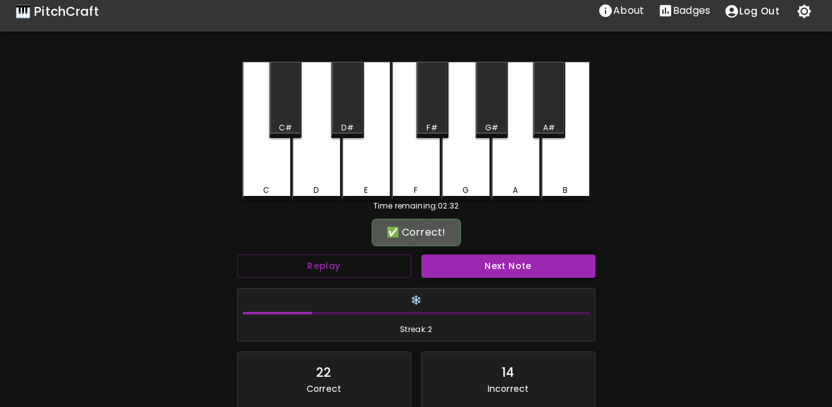
click at [520, 264] on button "Next Note" at bounding box center [508, 266] width 174 height 23
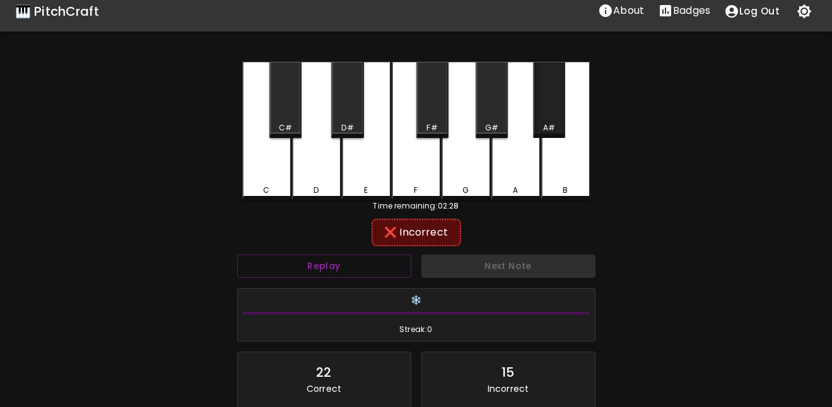
click at [552, 125] on div "A#" at bounding box center [549, 127] width 12 height 11
click at [559, 166] on div "B" at bounding box center [565, 131] width 49 height 139
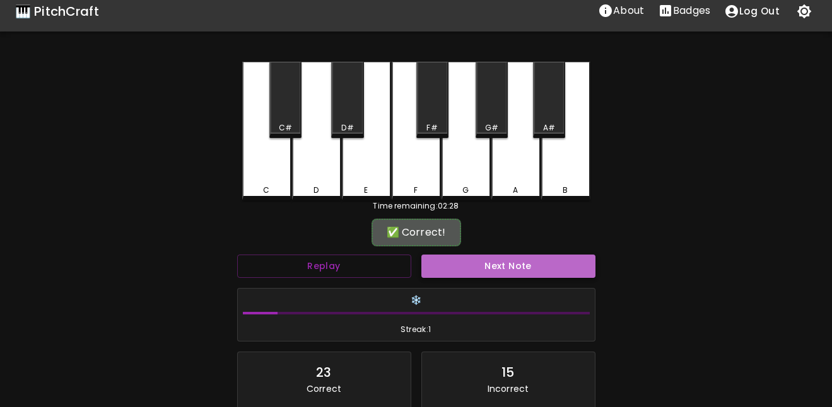
click at [531, 272] on button "Next Note" at bounding box center [508, 266] width 174 height 23
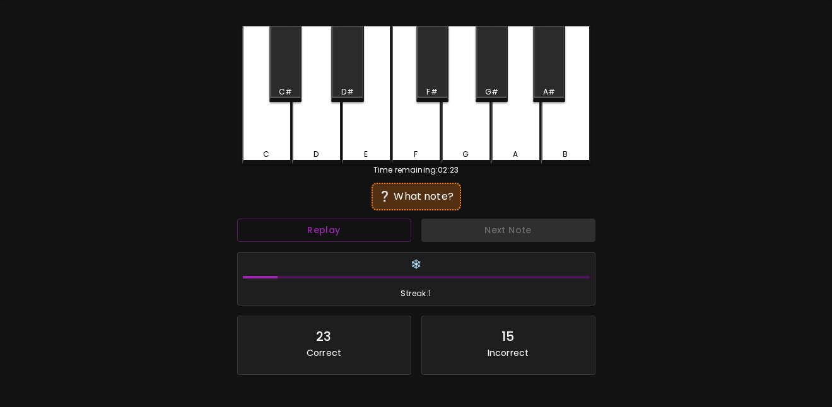
scroll to position [40, 0]
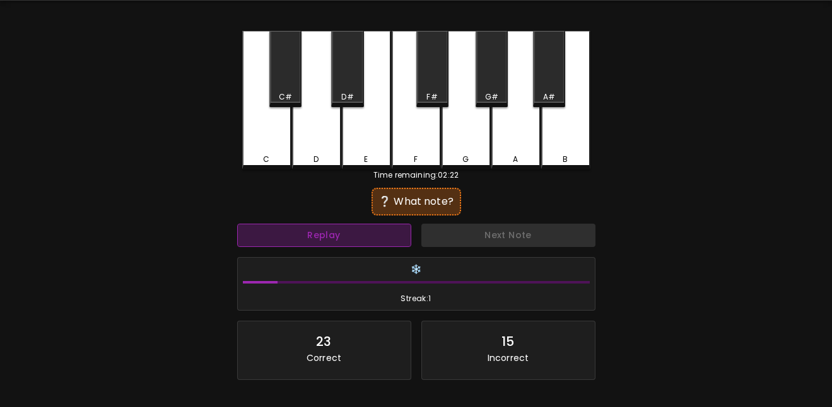
click at [363, 240] on button "Replay" at bounding box center [324, 235] width 174 height 23
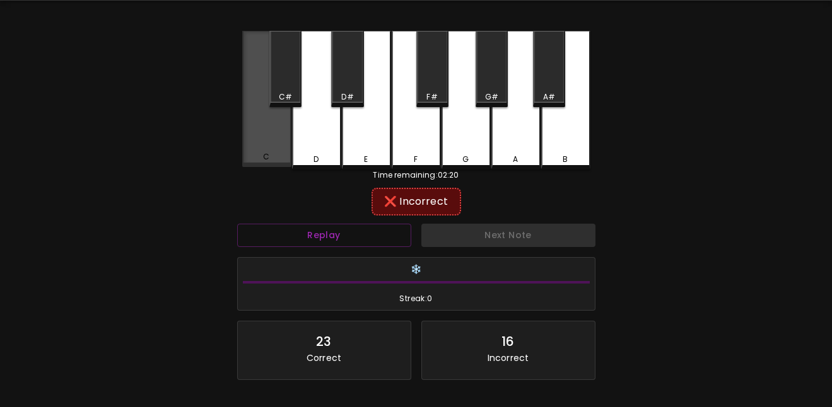
click at [252, 129] on div "C" at bounding box center [266, 99] width 49 height 136
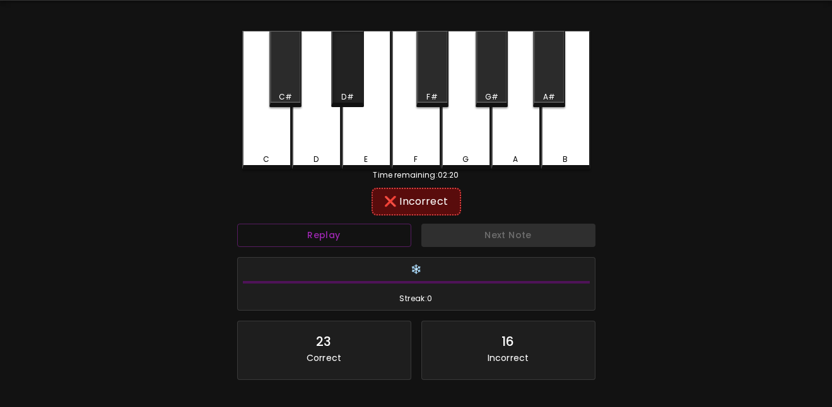
click at [351, 96] on div "D#" at bounding box center [347, 96] width 12 height 11
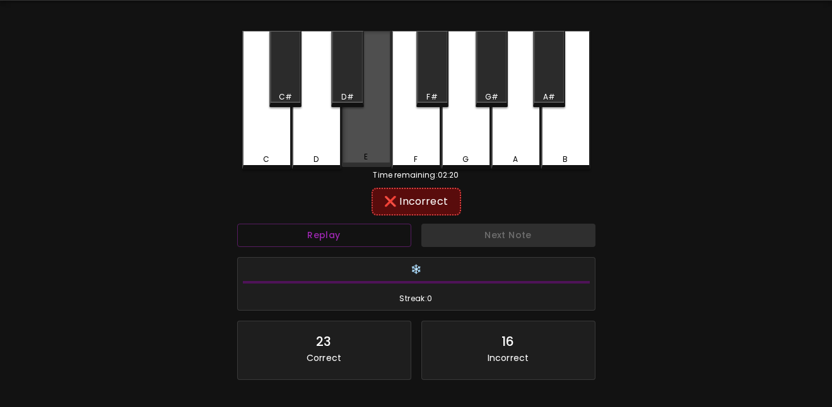
click at [375, 153] on div "E" at bounding box center [366, 99] width 49 height 136
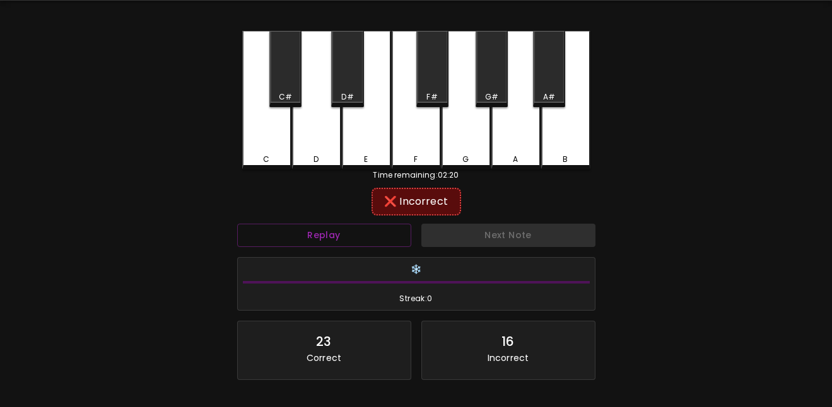
click at [426, 151] on div "F" at bounding box center [416, 100] width 49 height 139
click at [308, 153] on div "D" at bounding box center [316, 100] width 49 height 139
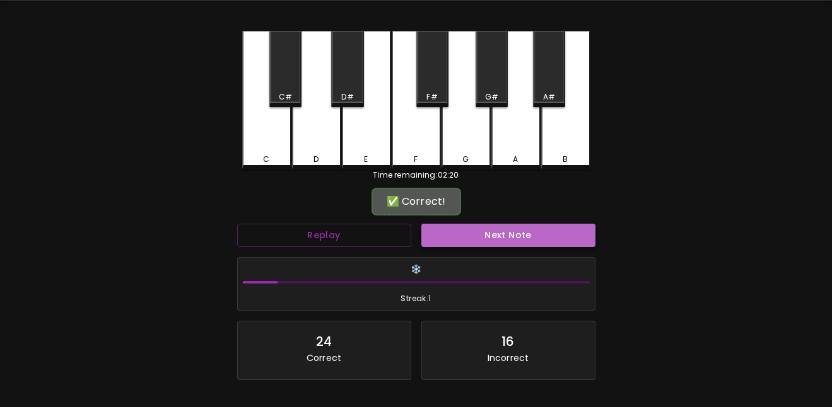
click at [497, 233] on button "Next Note" at bounding box center [508, 235] width 174 height 23
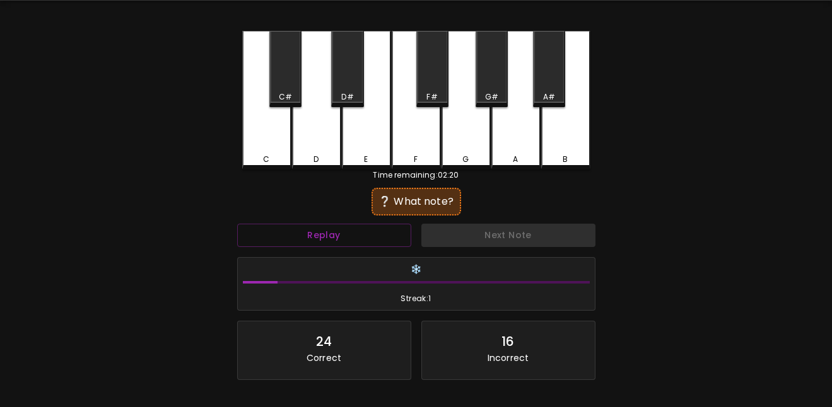
click at [308, 149] on div "D" at bounding box center [316, 100] width 49 height 139
click at [356, 98] on div "D#" at bounding box center [347, 96] width 30 height 11
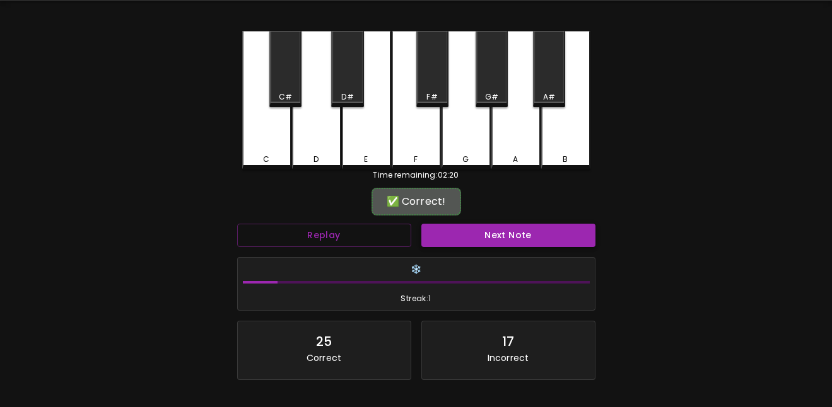
click at [480, 238] on button "Next Note" at bounding box center [508, 235] width 174 height 23
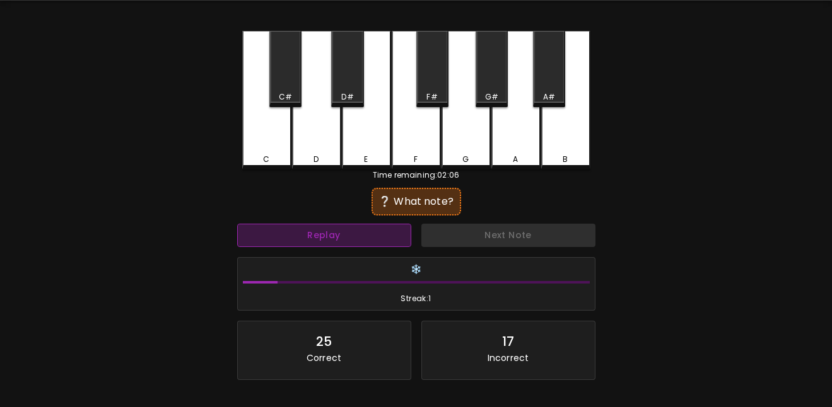
click at [347, 236] on button "Replay" at bounding box center [324, 235] width 174 height 23
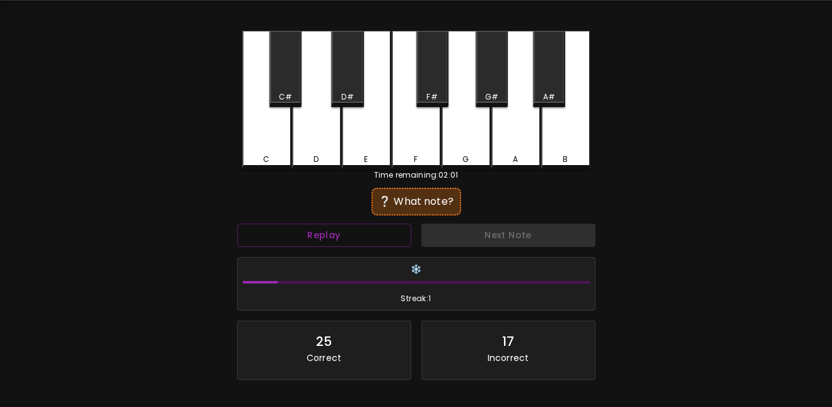
click at [560, 90] on div "A#" at bounding box center [549, 69] width 32 height 76
click at [502, 139] on div "A" at bounding box center [515, 100] width 49 height 139
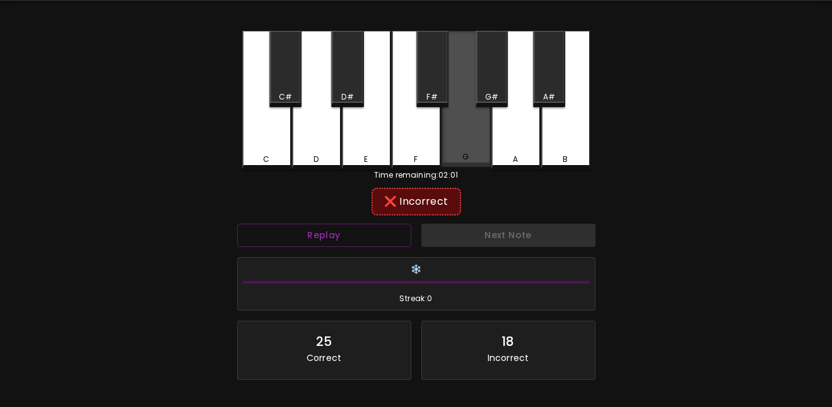
click at [461, 142] on div "G" at bounding box center [465, 99] width 49 height 136
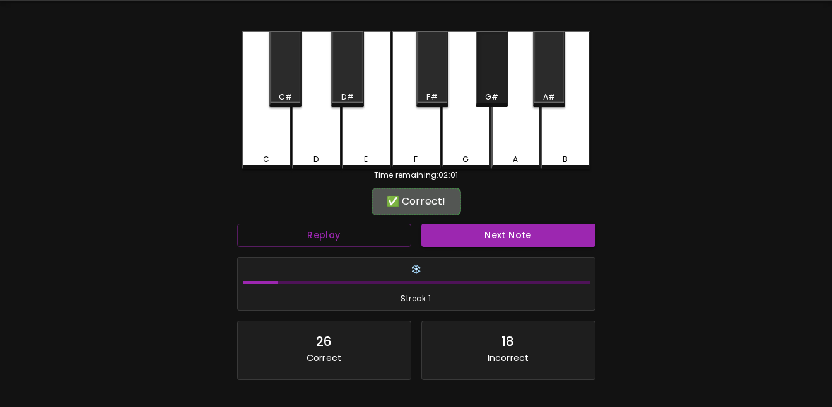
click at [481, 65] on div "G#" at bounding box center [491, 69] width 32 height 76
click at [457, 236] on button "Next Note" at bounding box center [508, 235] width 174 height 23
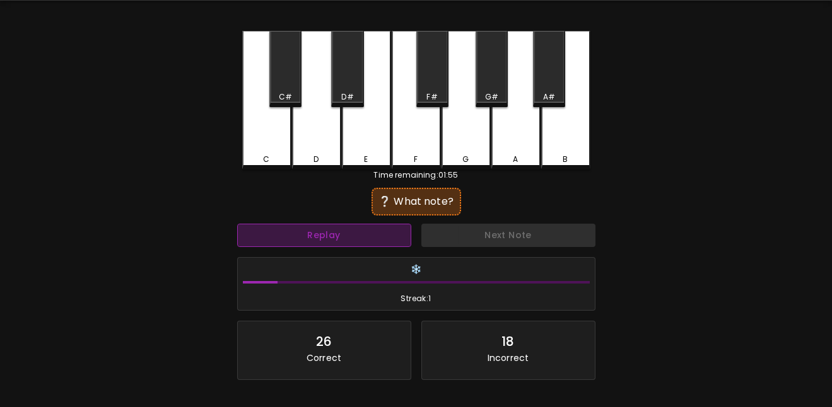
click at [332, 229] on button "Replay" at bounding box center [324, 235] width 174 height 23
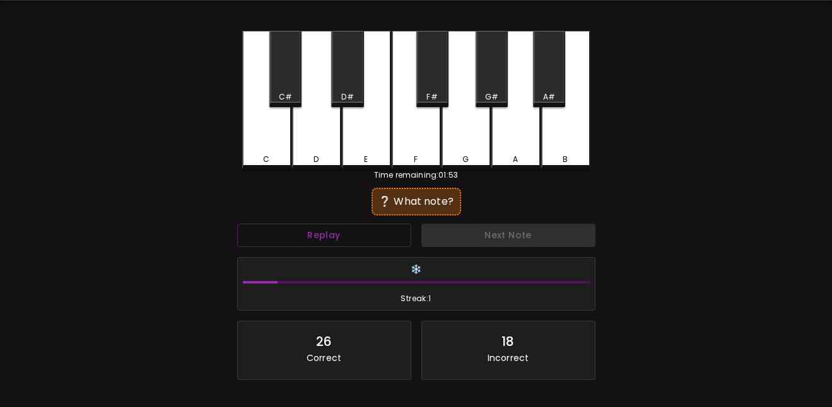
click at [357, 94] on div "D#" at bounding box center [347, 96] width 30 height 11
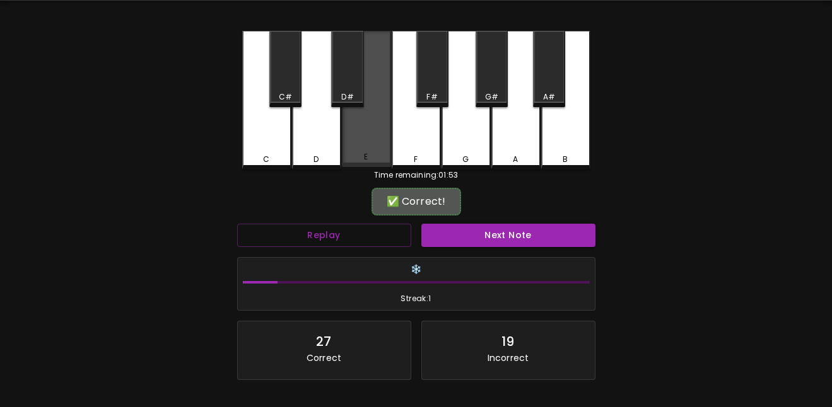
click at [375, 146] on div "E" at bounding box center [366, 99] width 49 height 136
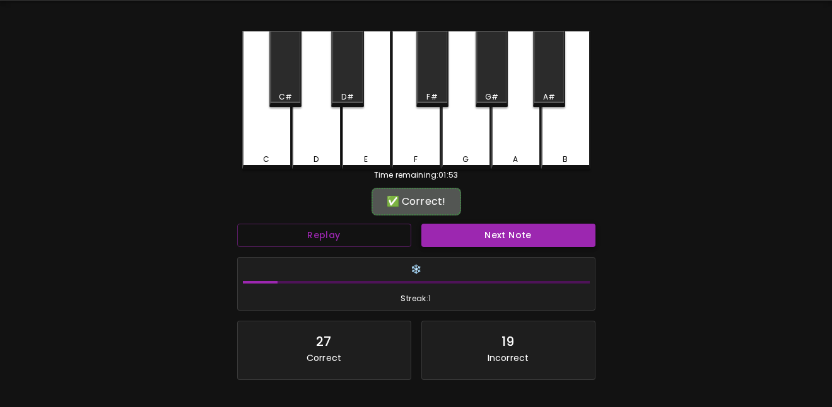
click at [467, 240] on button "Next Note" at bounding box center [508, 235] width 174 height 23
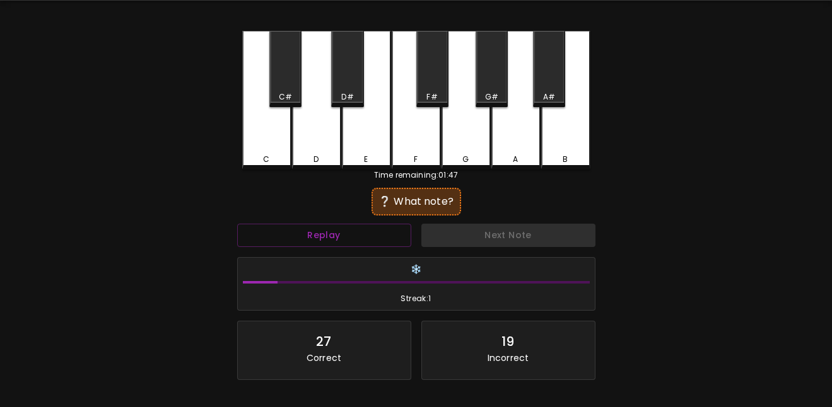
click at [514, 157] on div "A" at bounding box center [515, 159] width 5 height 11
click at [549, 90] on div "A#" at bounding box center [549, 69] width 32 height 76
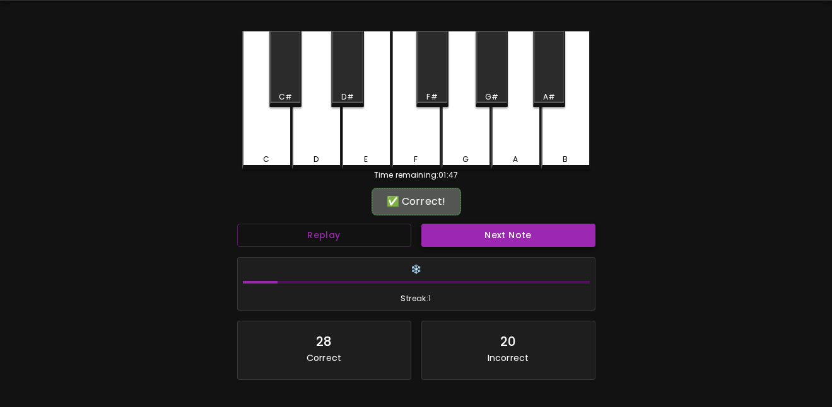
click at [538, 230] on button "Next Note" at bounding box center [508, 235] width 174 height 23
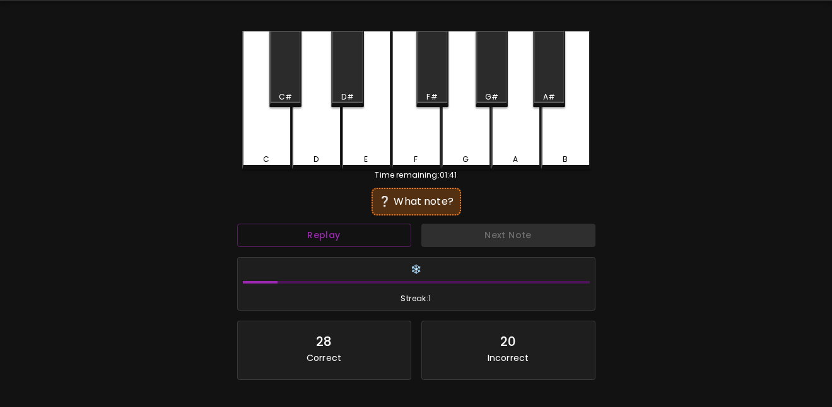
click at [479, 146] on div "G" at bounding box center [465, 100] width 49 height 139
click at [497, 86] on div "G#" at bounding box center [491, 69] width 32 height 76
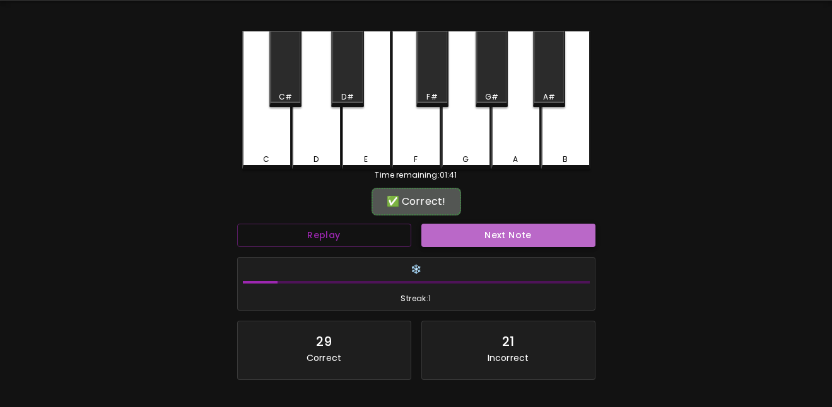
click at [520, 235] on button "Next Note" at bounding box center [508, 235] width 174 height 23
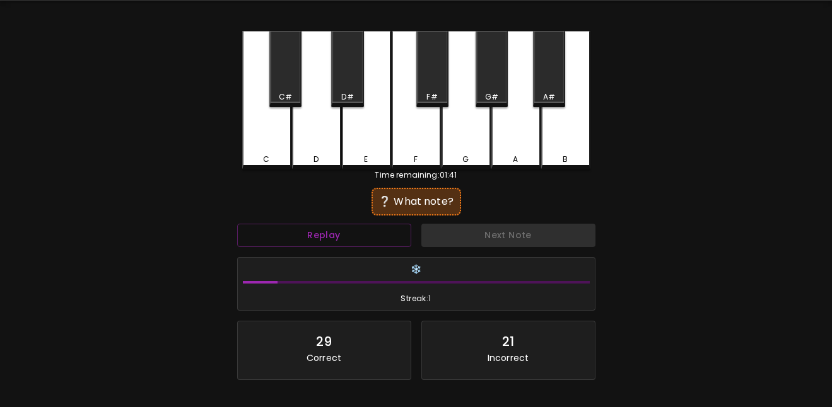
click at [277, 136] on div "C" at bounding box center [266, 100] width 49 height 139
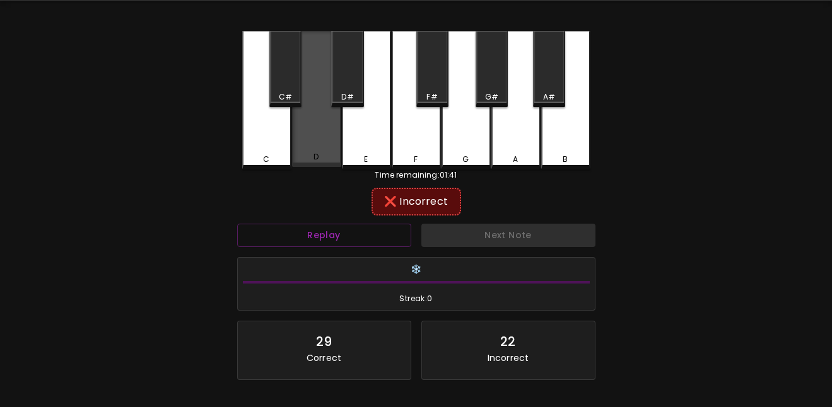
click at [317, 130] on div "D" at bounding box center [316, 99] width 49 height 136
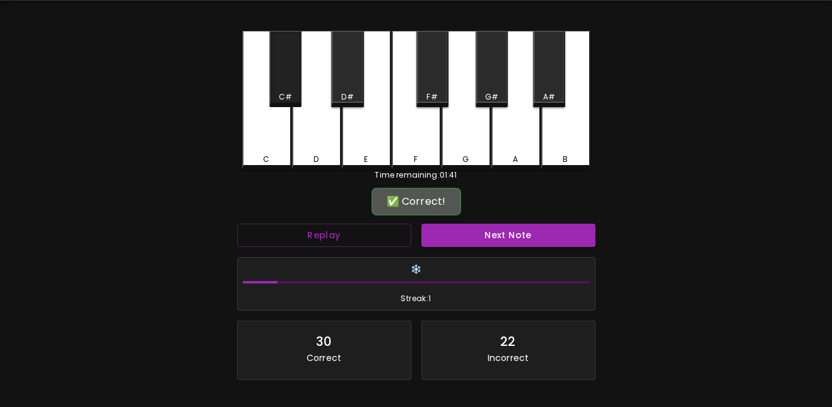
click at [282, 50] on div "C#" at bounding box center [285, 69] width 32 height 76
click at [469, 234] on button "Next Note" at bounding box center [508, 235] width 174 height 23
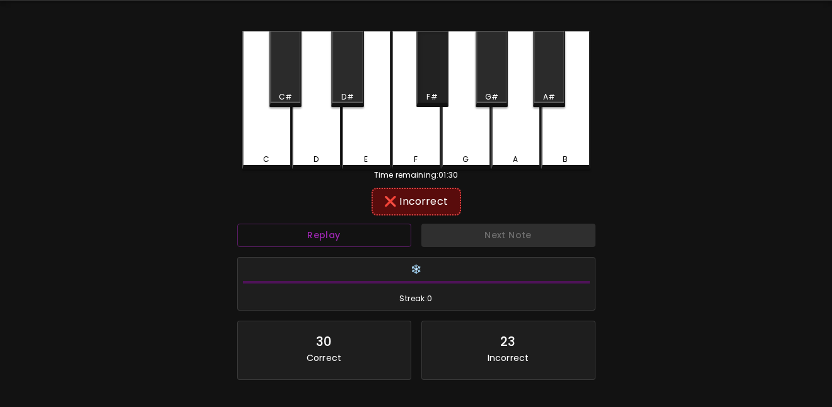
click at [428, 97] on div "F#" at bounding box center [431, 96] width 11 height 11
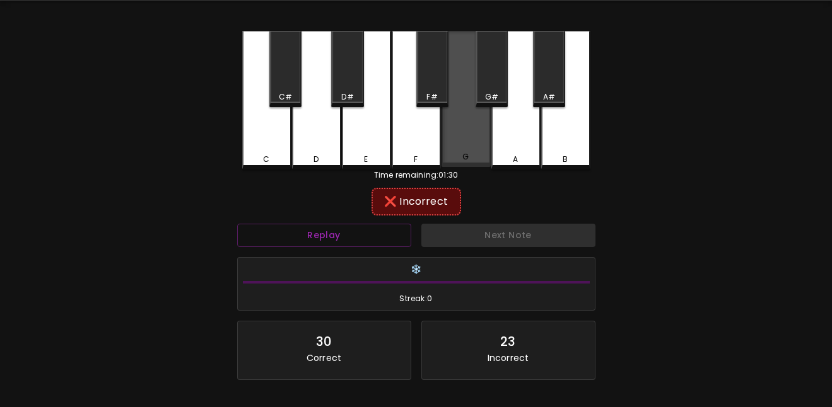
click at [455, 134] on div "G" at bounding box center [465, 99] width 49 height 136
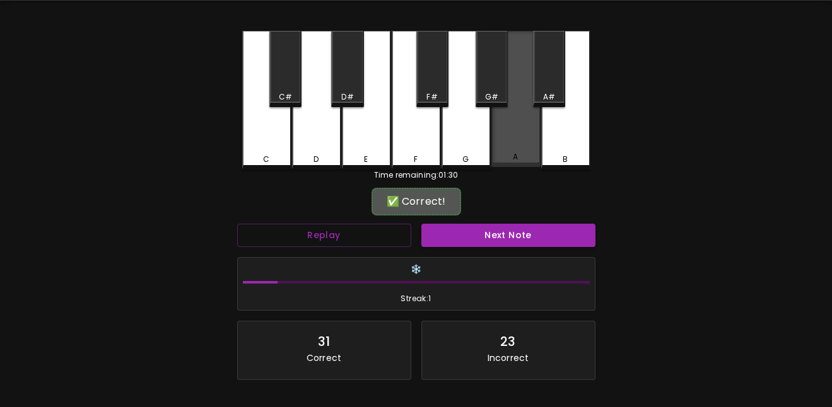
click at [522, 151] on div "A" at bounding box center [515, 99] width 49 height 136
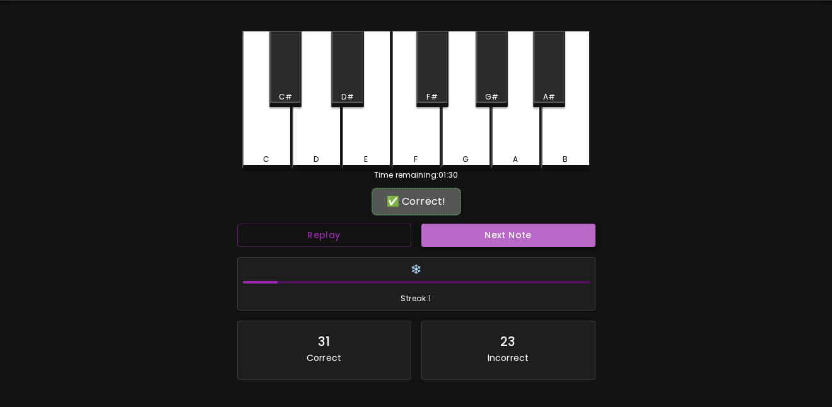
click at [511, 226] on button "Next Note" at bounding box center [508, 235] width 174 height 23
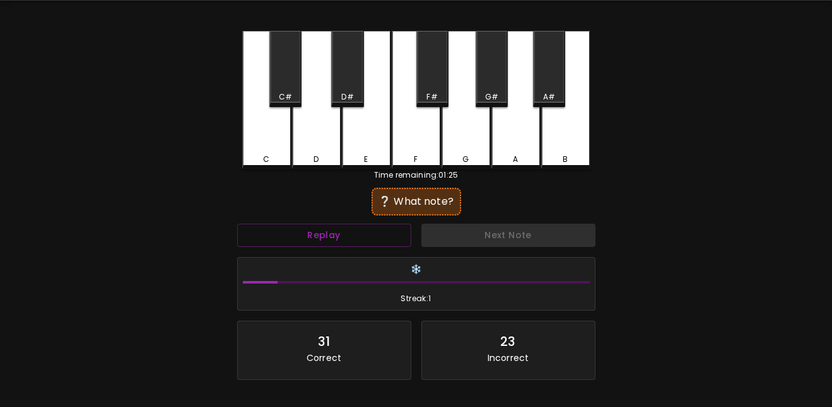
click at [551, 83] on div "A#" at bounding box center [549, 69] width 32 height 76
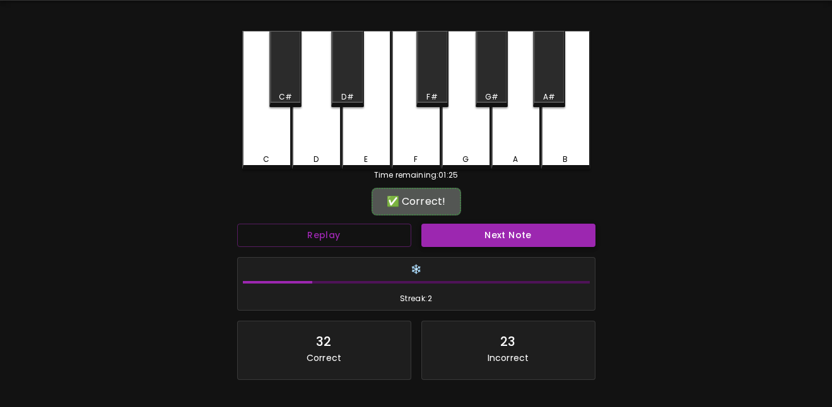
click at [528, 238] on button "Next Note" at bounding box center [508, 235] width 174 height 23
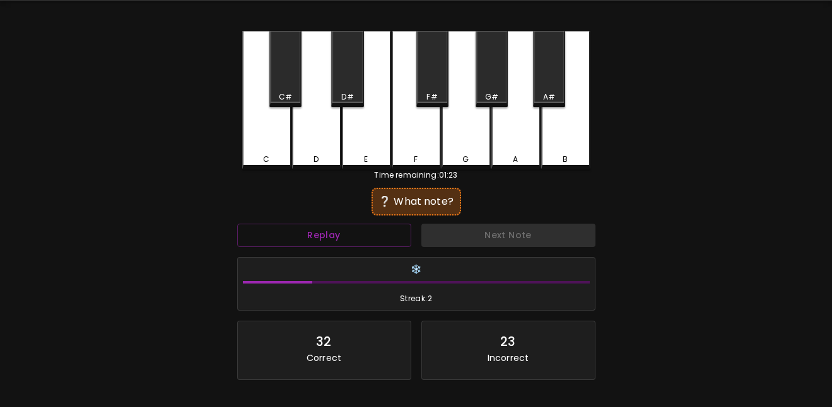
click at [356, 67] on div "D#" at bounding box center [347, 69] width 32 height 76
click at [326, 136] on div "D" at bounding box center [316, 100] width 49 height 139
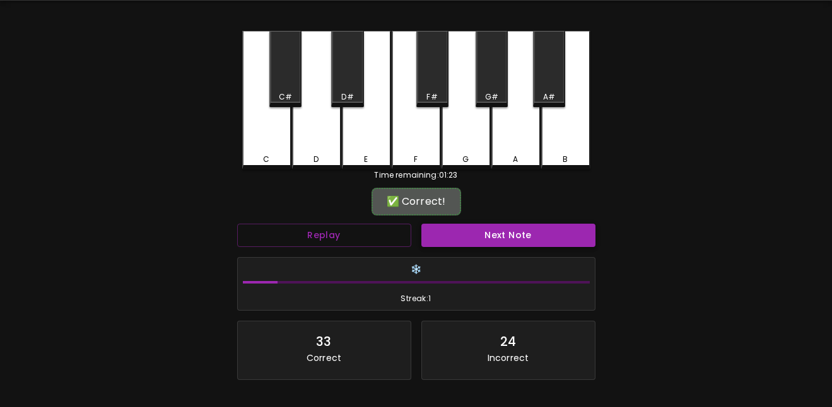
click at [484, 235] on button "Next Note" at bounding box center [508, 235] width 174 height 23
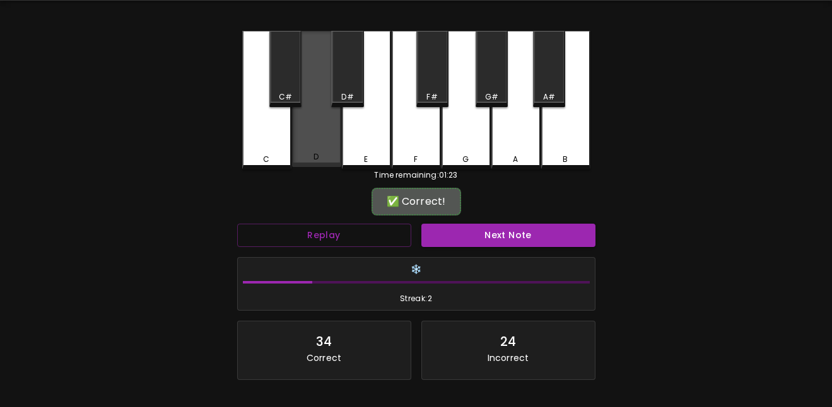
click at [320, 127] on div "D" at bounding box center [316, 99] width 49 height 136
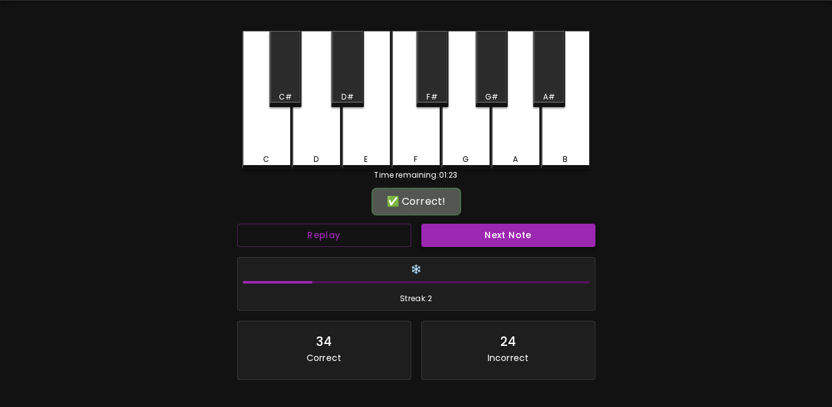
click at [489, 237] on button "Next Note" at bounding box center [508, 235] width 174 height 23
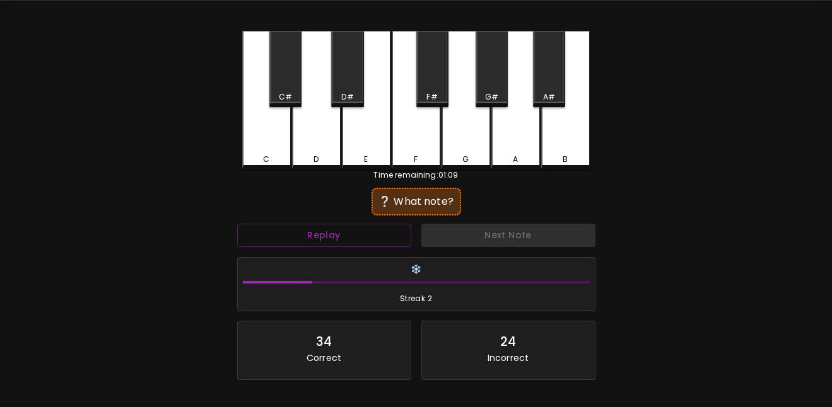
click at [422, 78] on div "F#" at bounding box center [432, 69] width 32 height 76
click at [449, 134] on div "G" at bounding box center [465, 100] width 49 height 139
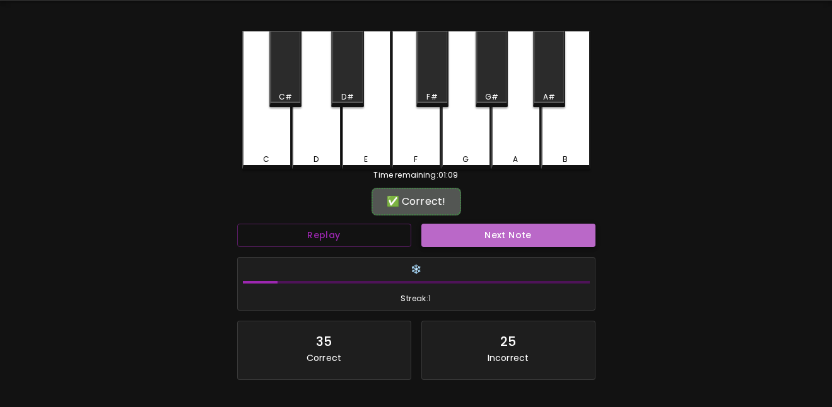
click at [484, 234] on button "Next Note" at bounding box center [508, 235] width 174 height 23
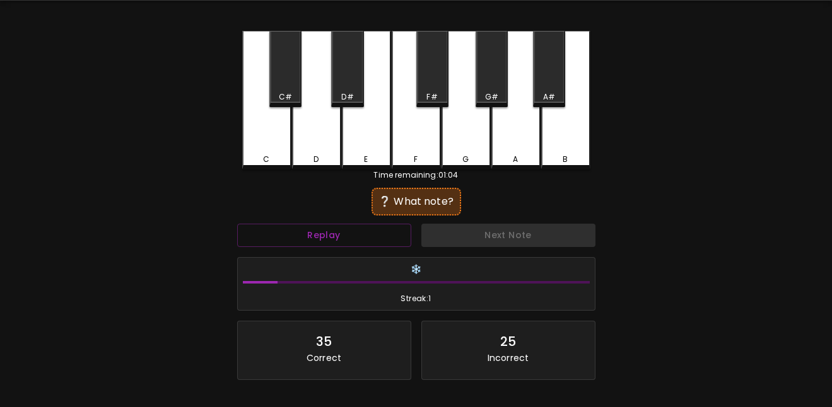
click at [425, 78] on div "F#" at bounding box center [432, 69] width 32 height 76
click at [378, 235] on button "Replay" at bounding box center [324, 235] width 174 height 23
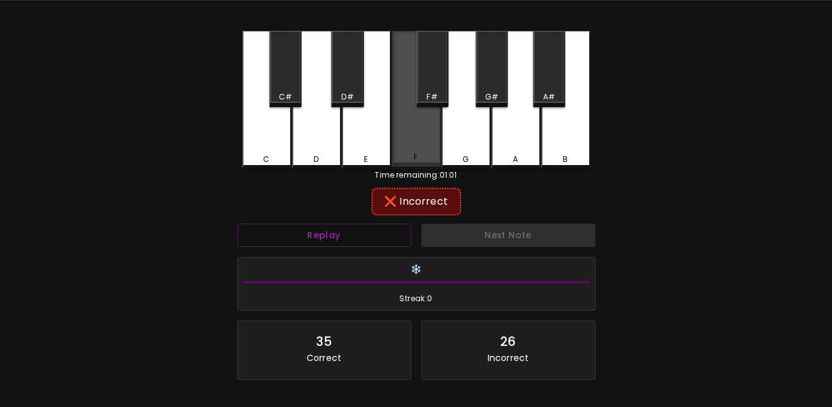
click at [427, 161] on div "F" at bounding box center [416, 156] width 47 height 11
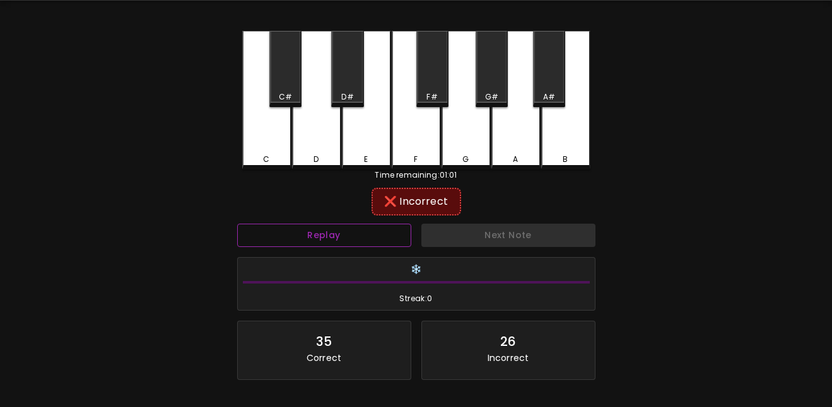
click at [351, 224] on button "Replay" at bounding box center [324, 235] width 174 height 23
click at [453, 138] on div "G" at bounding box center [465, 100] width 49 height 139
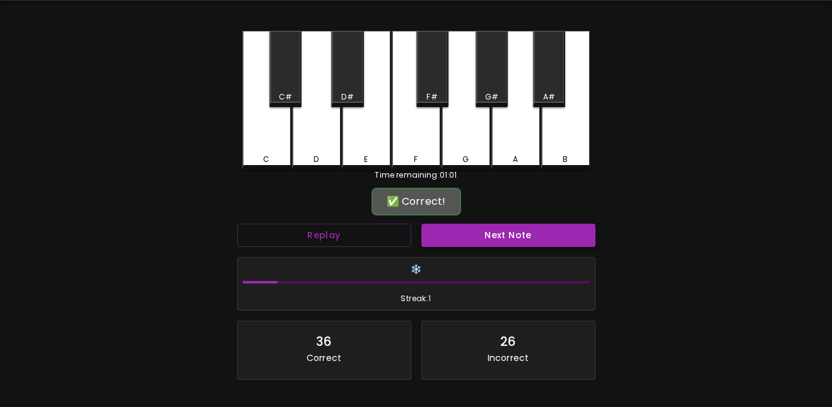
click at [481, 235] on button "Next Note" at bounding box center [508, 235] width 174 height 23
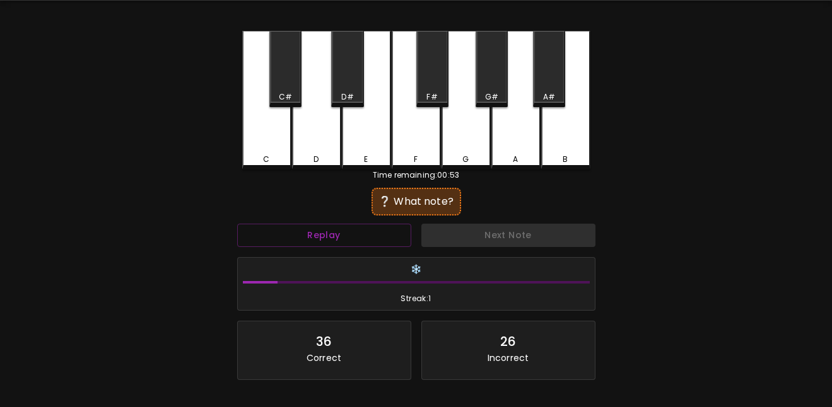
click at [522, 132] on div "A" at bounding box center [515, 100] width 49 height 139
click at [543, 104] on div "A#" at bounding box center [549, 69] width 32 height 76
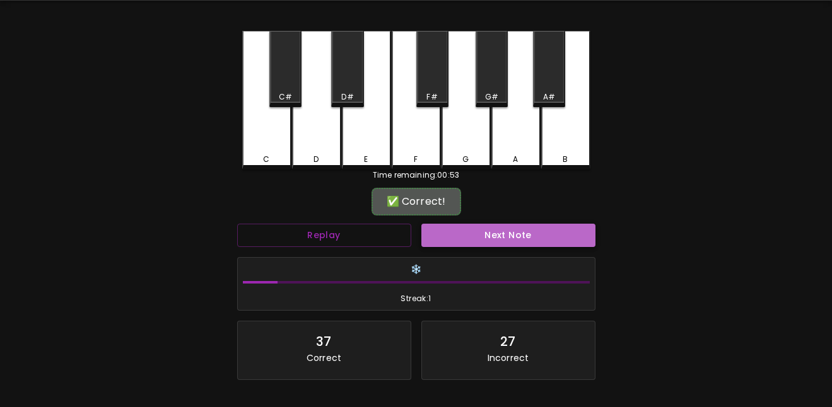
click at [514, 238] on button "Next Note" at bounding box center [508, 235] width 174 height 23
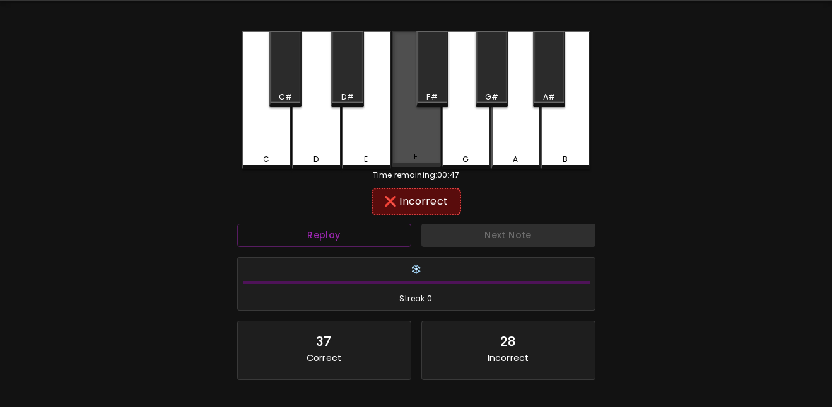
click at [417, 144] on div "F" at bounding box center [416, 99] width 49 height 136
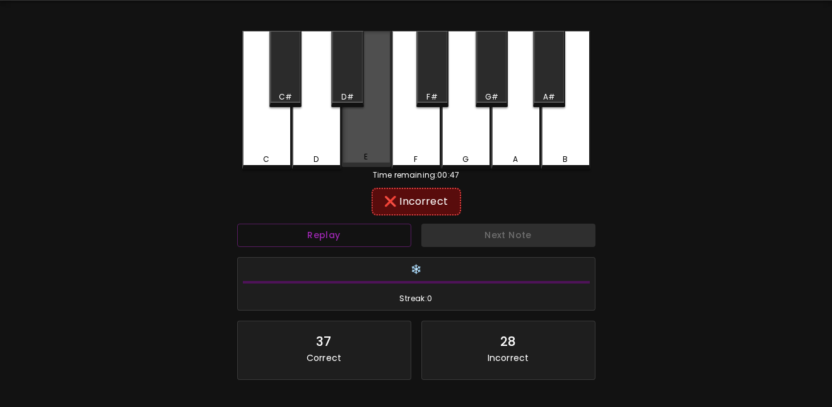
click at [362, 141] on div "E" at bounding box center [366, 99] width 49 height 136
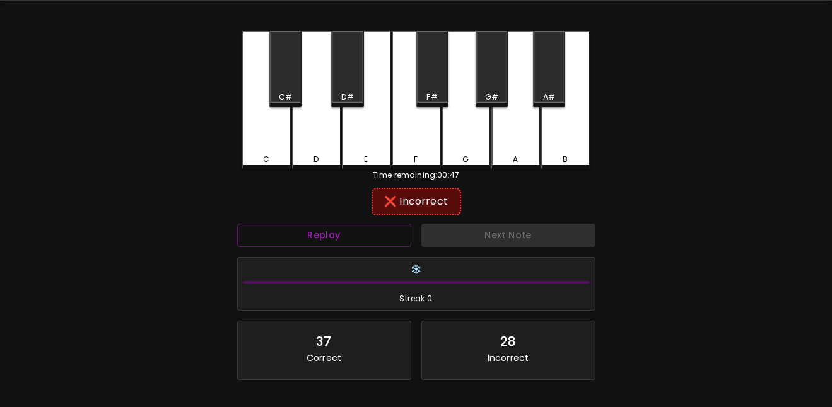
click at [349, 90] on div "D#" at bounding box center [347, 69] width 32 height 76
click at [309, 141] on div "D" at bounding box center [316, 100] width 49 height 139
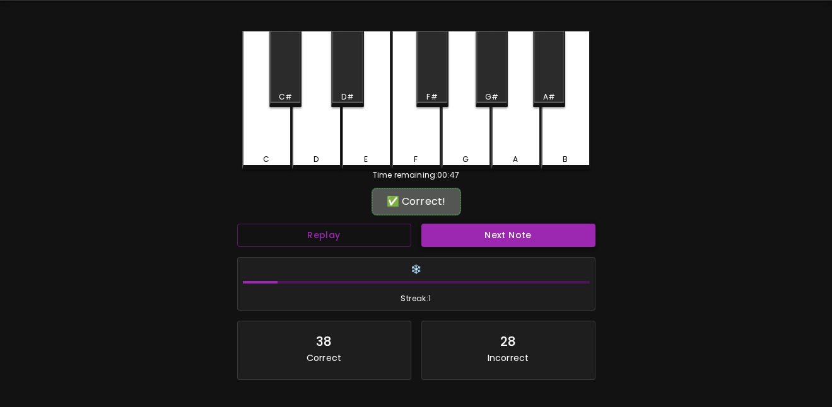
click at [443, 237] on button "Next Note" at bounding box center [508, 235] width 174 height 23
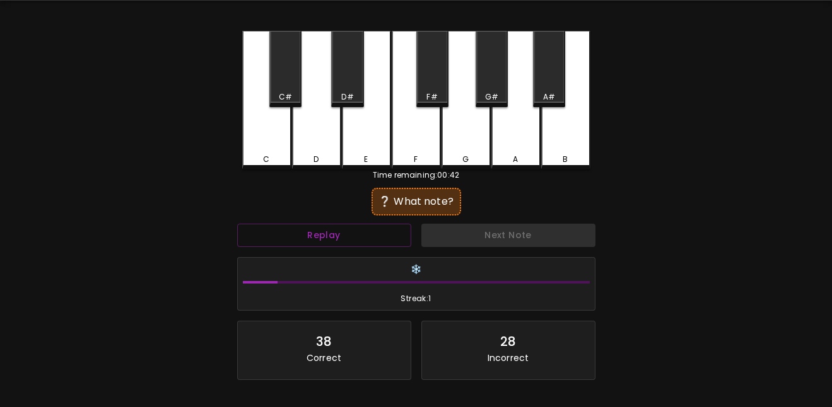
click at [285, 144] on div "C" at bounding box center [266, 100] width 49 height 139
click at [282, 84] on div "C#" at bounding box center [285, 69] width 32 height 76
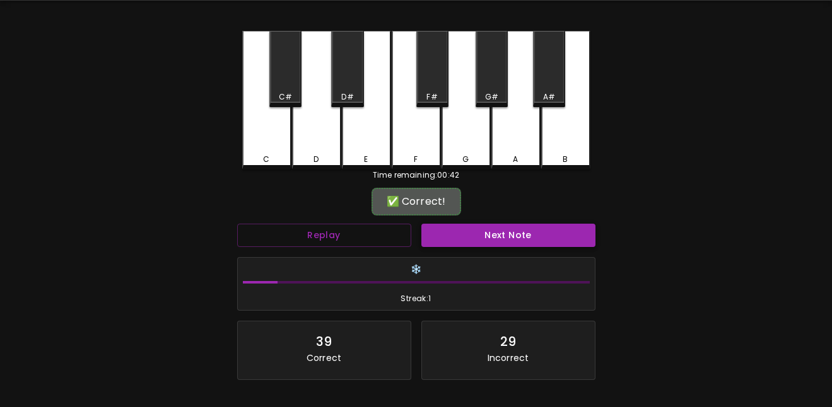
click at [490, 224] on button "Next Note" at bounding box center [508, 235] width 174 height 23
click at [294, 67] on div "C#" at bounding box center [285, 69] width 32 height 76
click at [472, 235] on button "Next Note" at bounding box center [508, 235] width 174 height 23
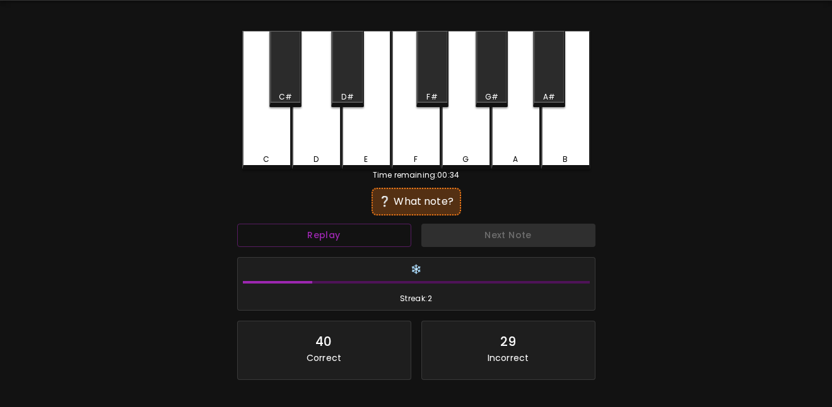
click at [379, 149] on div "E" at bounding box center [366, 100] width 49 height 139
click at [404, 140] on div "F" at bounding box center [416, 100] width 49 height 139
click at [438, 98] on div "F#" at bounding box center [432, 96] width 30 height 11
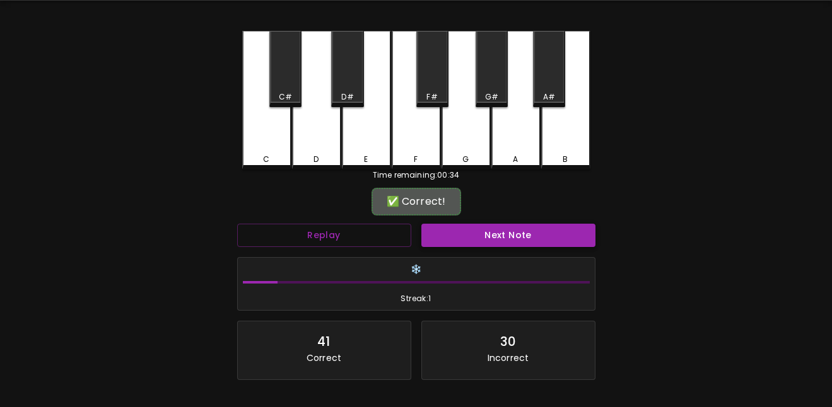
click at [497, 239] on button "Next Note" at bounding box center [508, 235] width 174 height 23
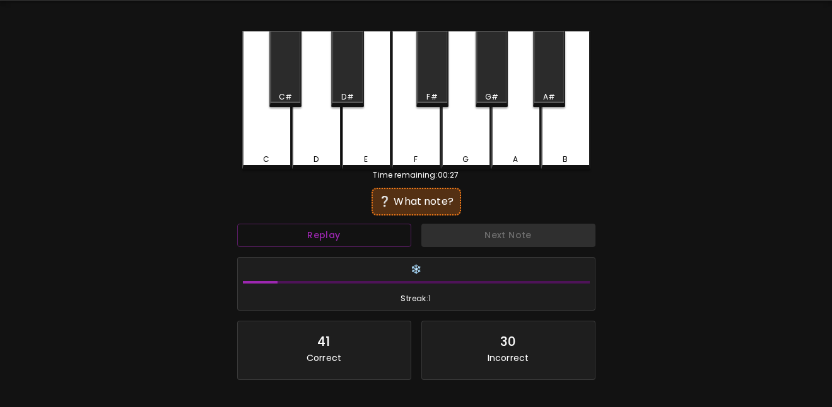
click at [545, 81] on div "A#" at bounding box center [549, 69] width 32 height 76
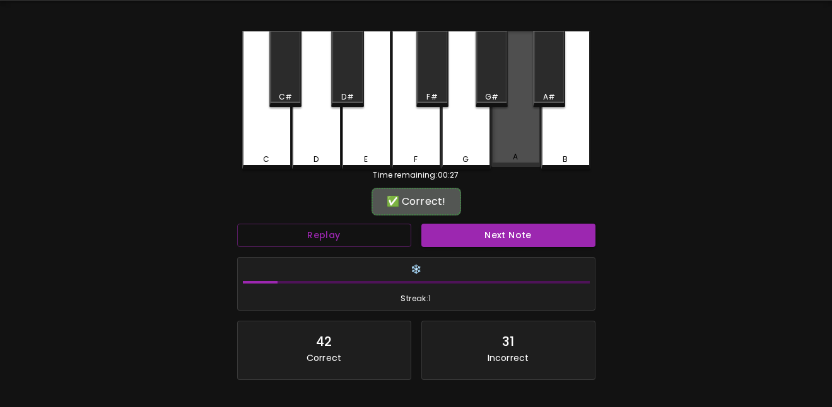
click at [518, 136] on div "A" at bounding box center [515, 99] width 49 height 136
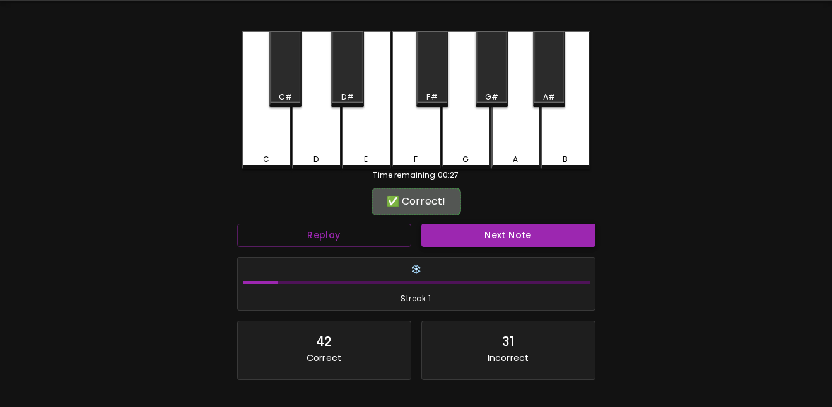
click at [509, 231] on button "Next Note" at bounding box center [508, 235] width 174 height 23
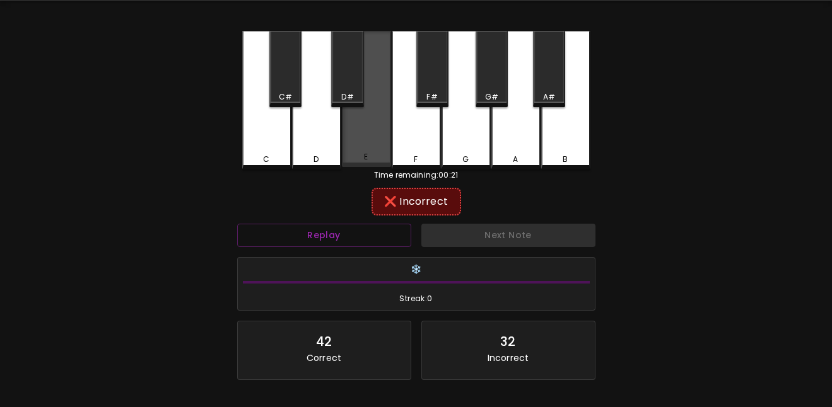
click at [371, 124] on div "E" at bounding box center [366, 99] width 49 height 136
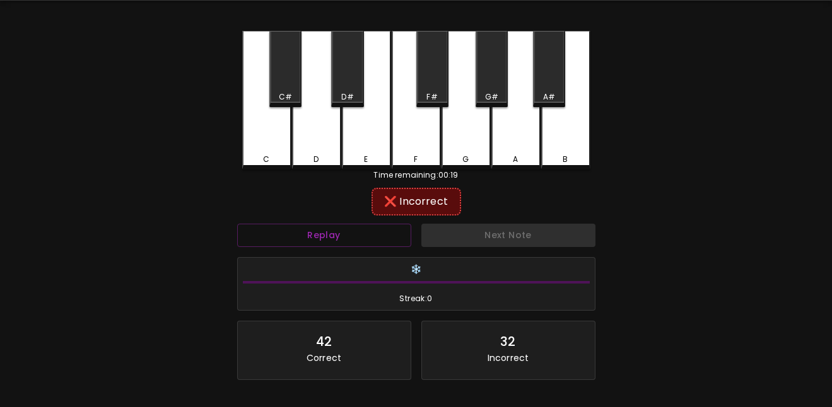
click at [412, 120] on div "F" at bounding box center [416, 100] width 49 height 139
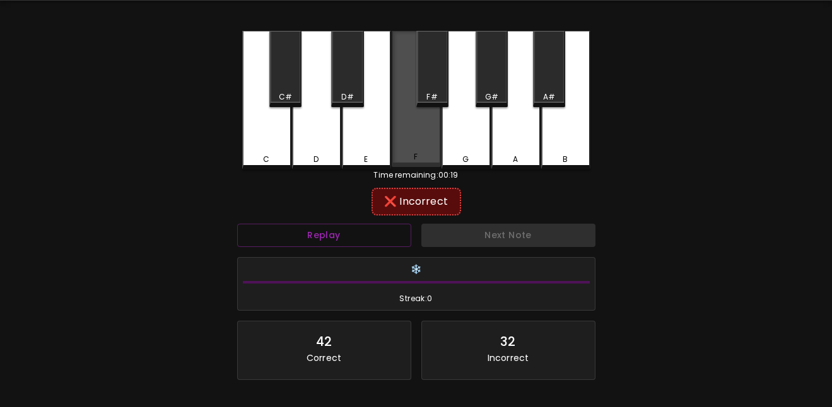
click at [425, 107] on div "F" at bounding box center [416, 99] width 49 height 136
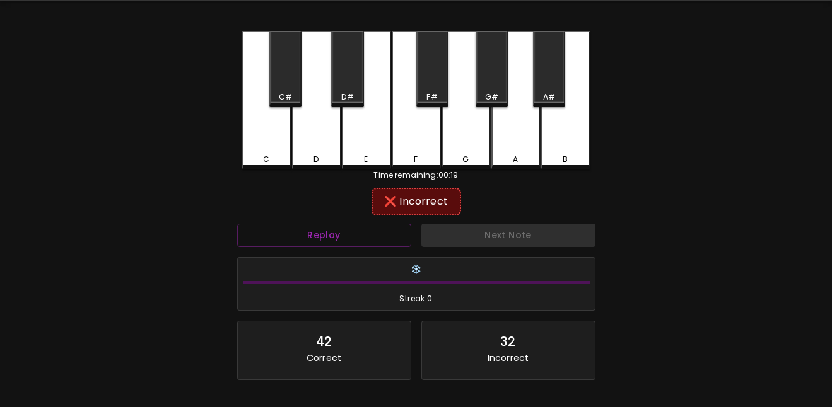
click at [433, 79] on div "F#" at bounding box center [432, 69] width 32 height 76
click at [318, 238] on button "Replay" at bounding box center [324, 235] width 174 height 23
click at [324, 131] on div "D" at bounding box center [316, 100] width 49 height 139
click at [344, 75] on div "D#" at bounding box center [347, 69] width 32 height 76
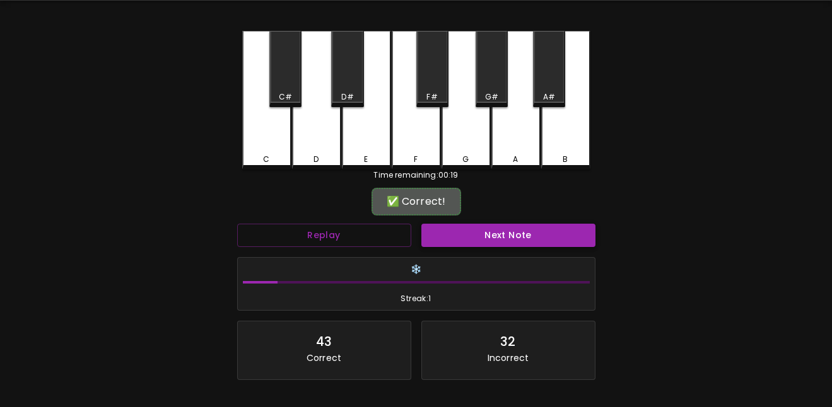
click at [505, 233] on button "Next Note" at bounding box center [508, 235] width 174 height 23
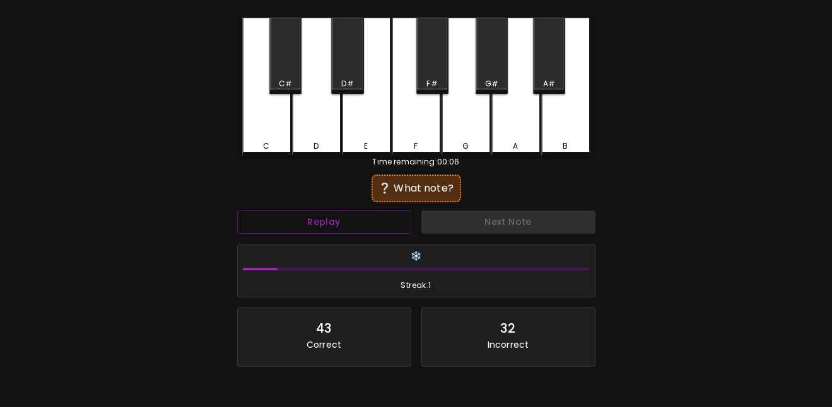
scroll to position [0, 0]
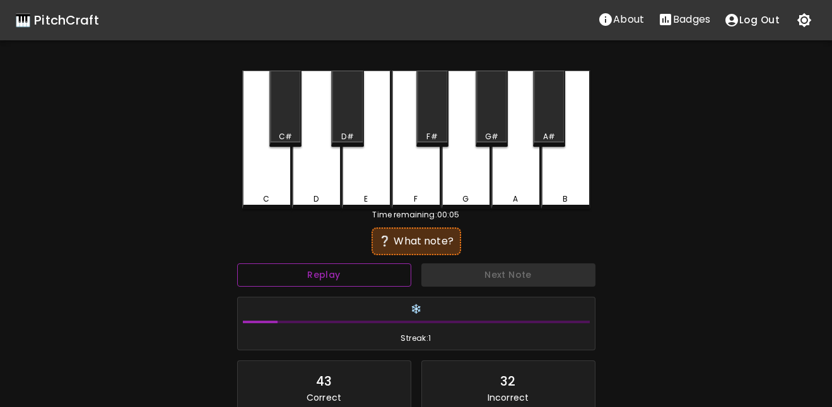
click at [359, 284] on button "Replay" at bounding box center [324, 275] width 174 height 23
click at [511, 191] on div "A" at bounding box center [515, 140] width 49 height 139
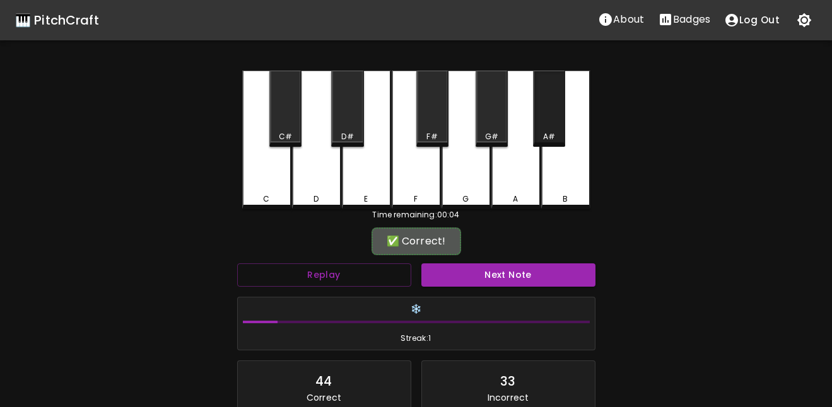
click at [536, 120] on div "A#" at bounding box center [549, 109] width 32 height 76
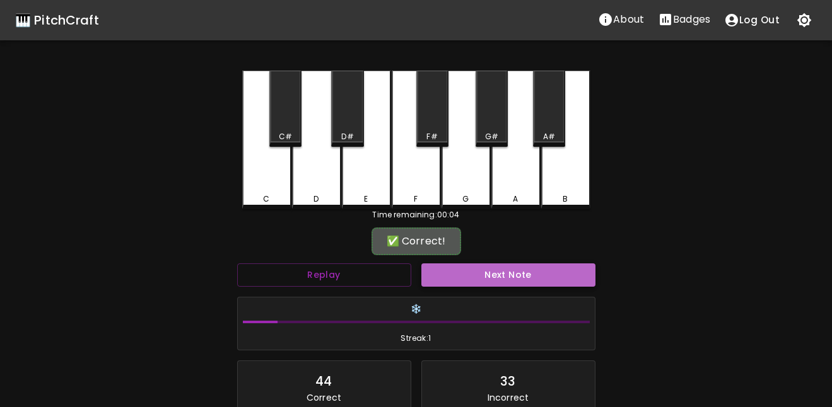
click at [544, 268] on button "Next Note" at bounding box center [508, 275] width 174 height 23
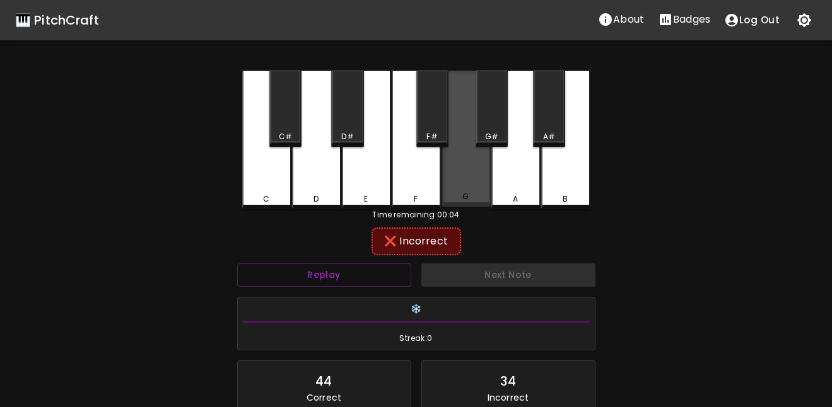
click at [470, 180] on div "G" at bounding box center [465, 139] width 49 height 136
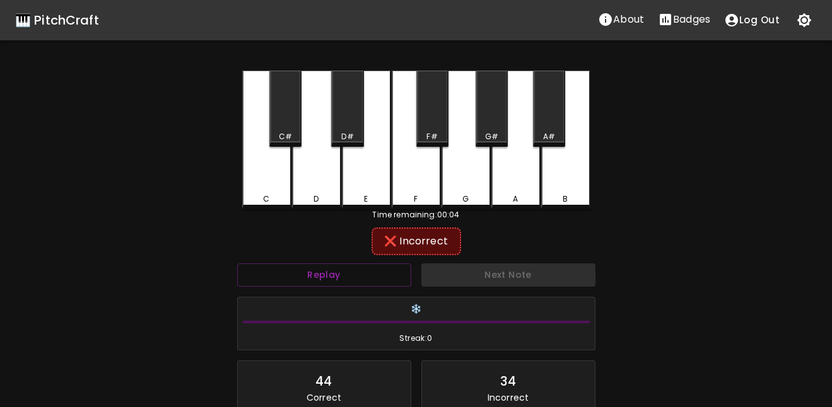
click at [487, 126] on div "G#" at bounding box center [491, 109] width 32 height 76
click at [409, 171] on div "F" at bounding box center [416, 140] width 49 height 139
click at [354, 139] on div "D#" at bounding box center [347, 136] width 30 height 11
click at [378, 171] on div "E" at bounding box center [366, 140] width 49 height 139
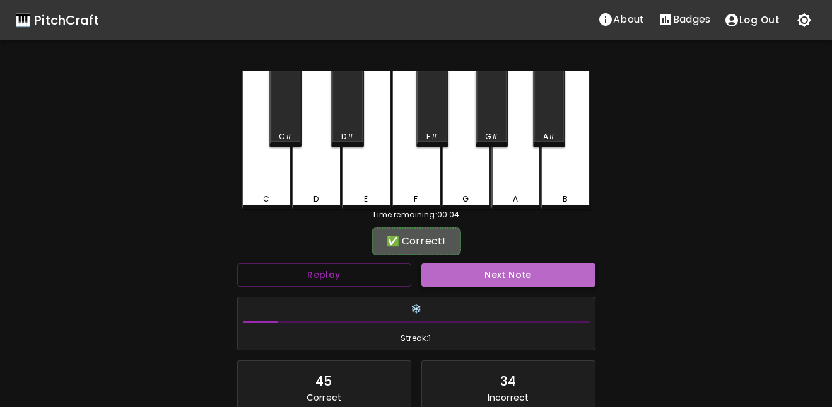
click at [512, 279] on button "Next Note" at bounding box center [508, 275] width 174 height 23
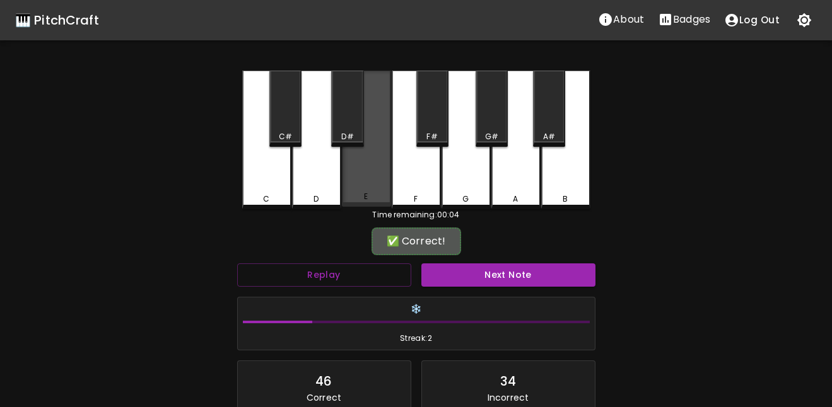
click at [390, 204] on div "E" at bounding box center [366, 139] width 49 height 136
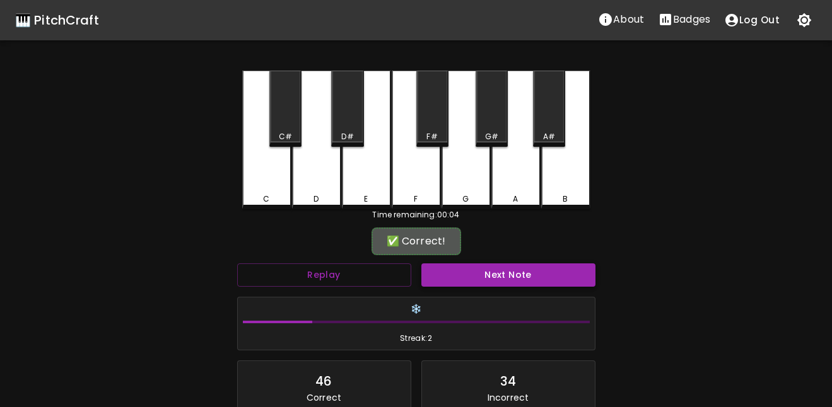
click at [489, 274] on button "Next Note" at bounding box center [508, 275] width 174 height 23
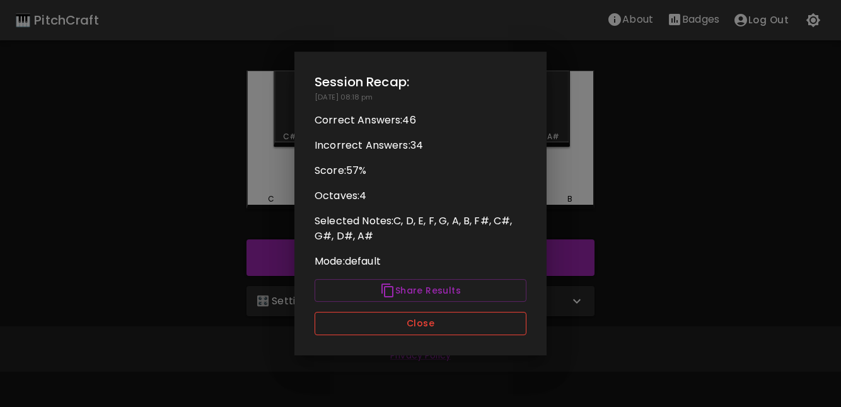
click at [441, 325] on button "Close" at bounding box center [421, 323] width 212 height 23
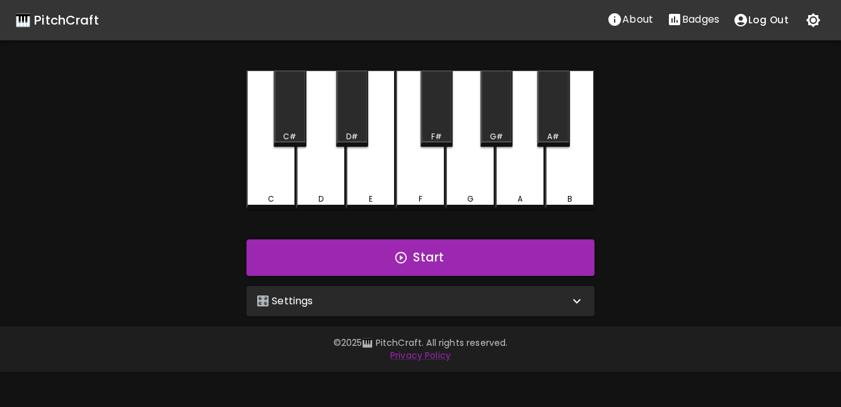
click at [576, 305] on icon at bounding box center [576, 301] width 15 height 15
